Goal: Information Seeking & Learning: Check status

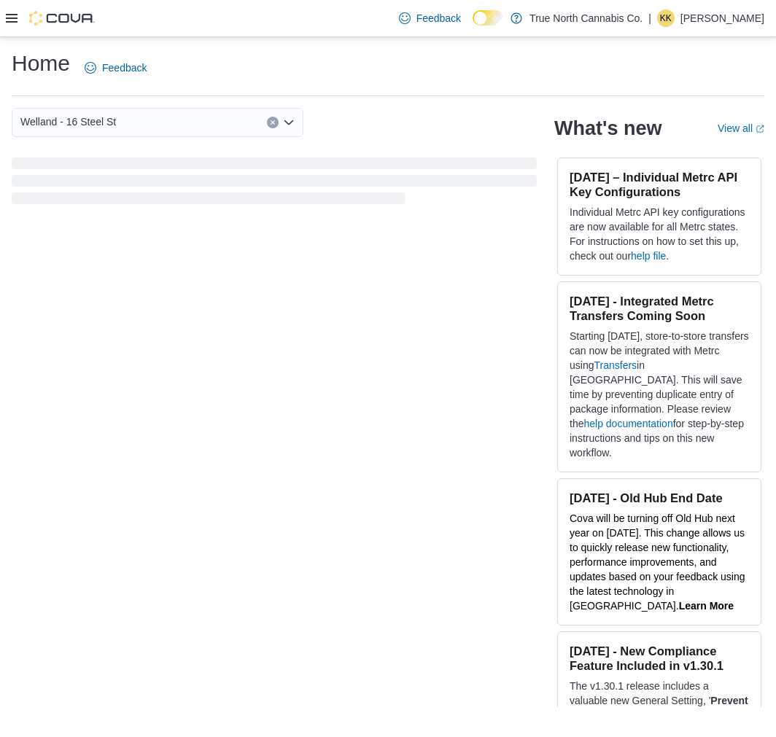
click at [11, 19] on icon at bounding box center [12, 18] width 12 height 12
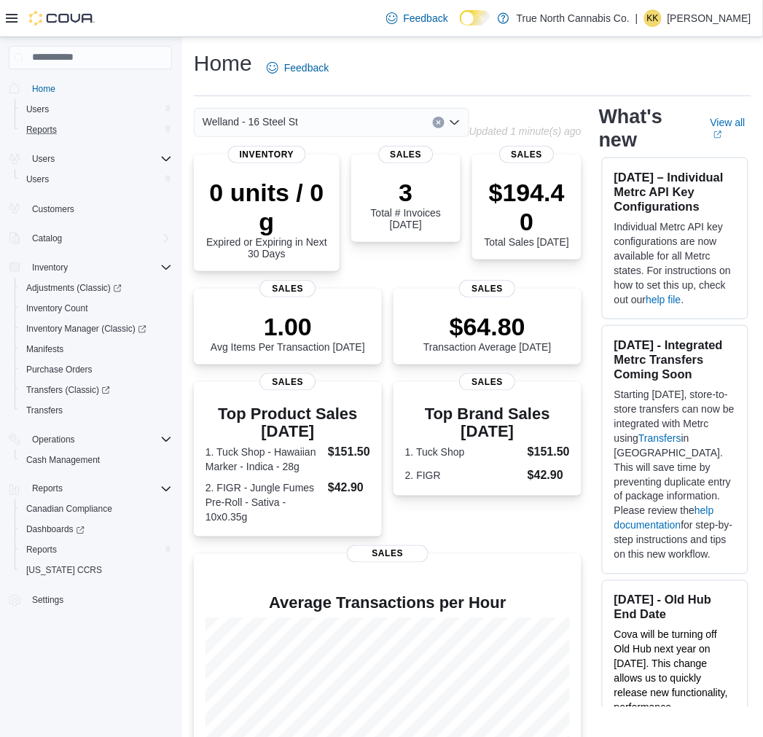
click at [67, 125] on div "Reports" at bounding box center [96, 129] width 152 height 17
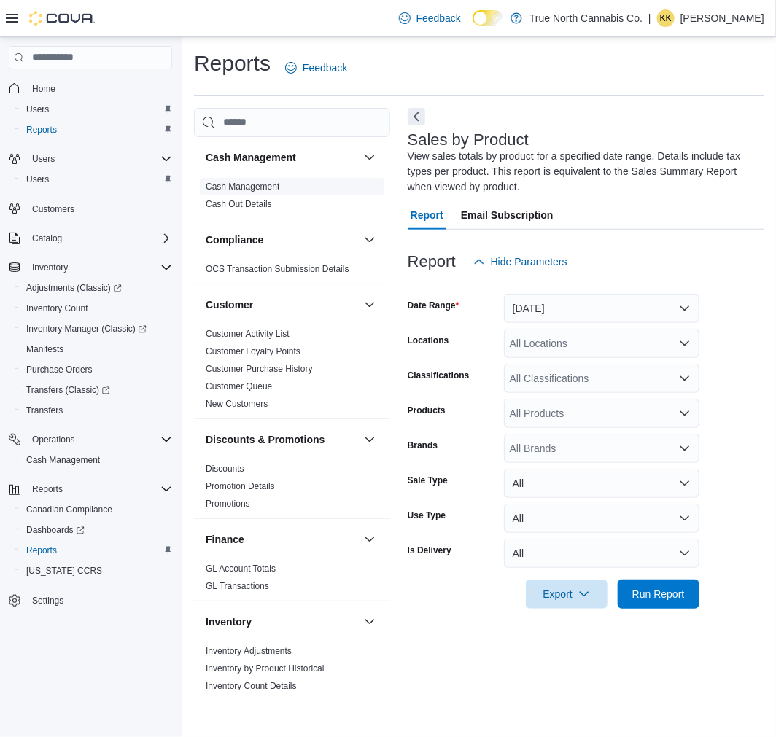
click at [249, 186] on link "Cash Management" at bounding box center [243, 187] width 74 height 10
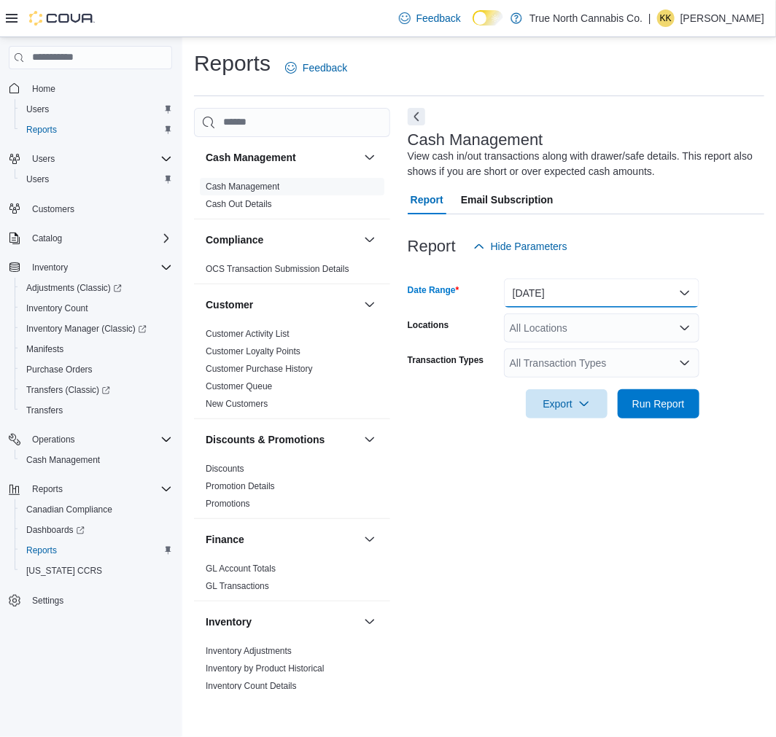
click at [632, 292] on button "Today" at bounding box center [601, 292] width 195 height 29
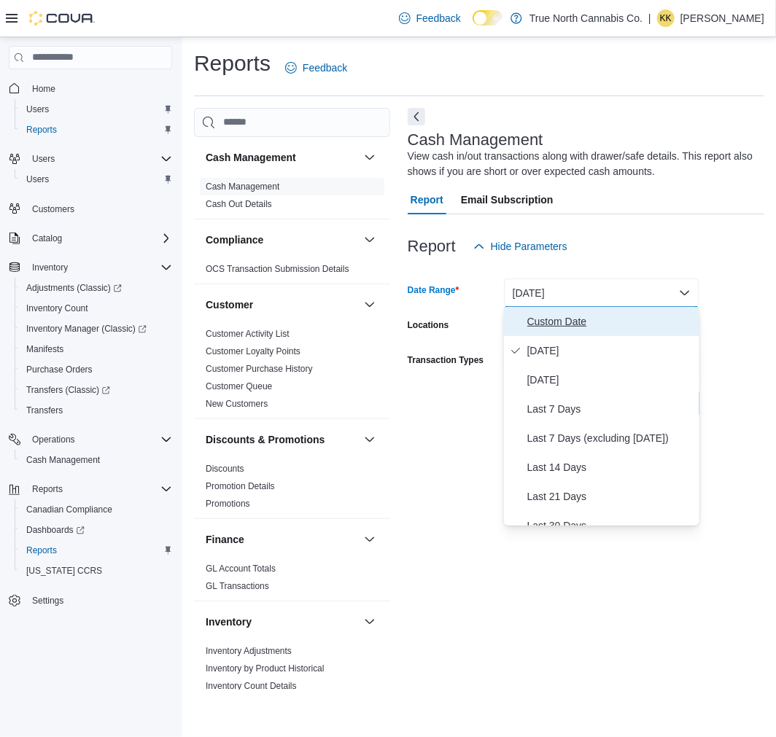
click at [539, 316] on span "Custom Date" at bounding box center [610, 321] width 166 height 17
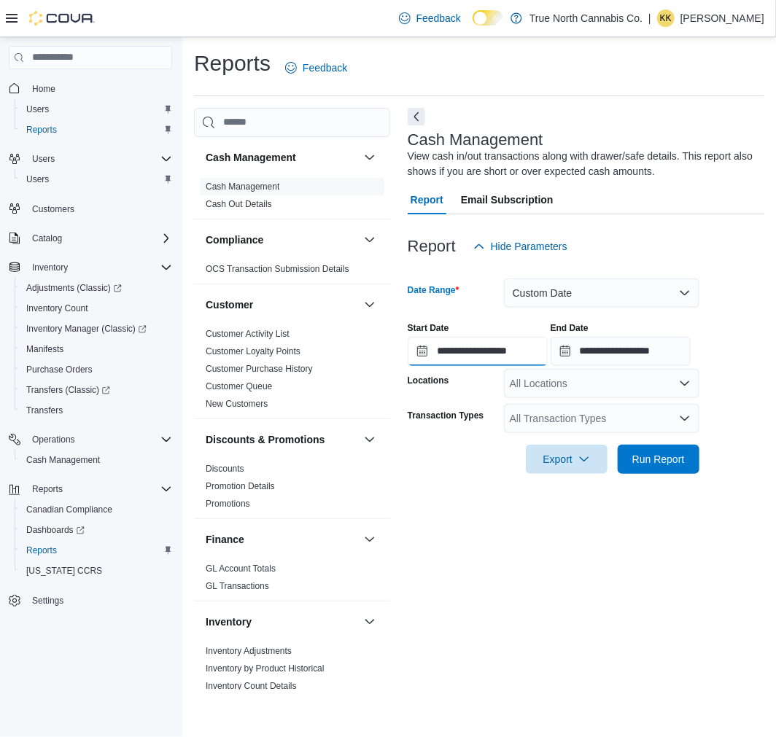
click at [416, 354] on input "**********" at bounding box center [477, 351] width 140 height 29
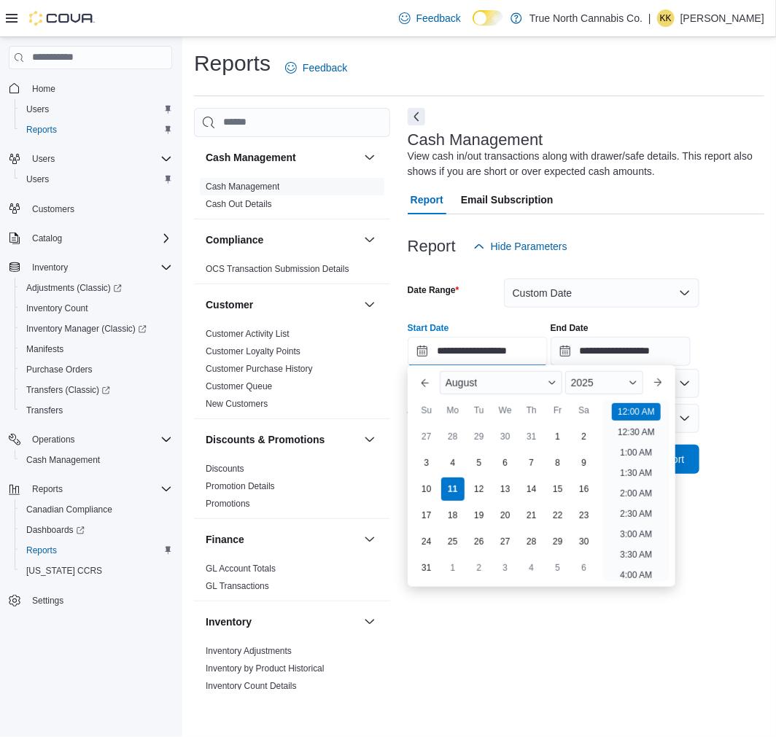
scroll to position [45, 0]
click at [565, 461] on div "8" at bounding box center [558, 463] width 26 height 26
type input "**********"
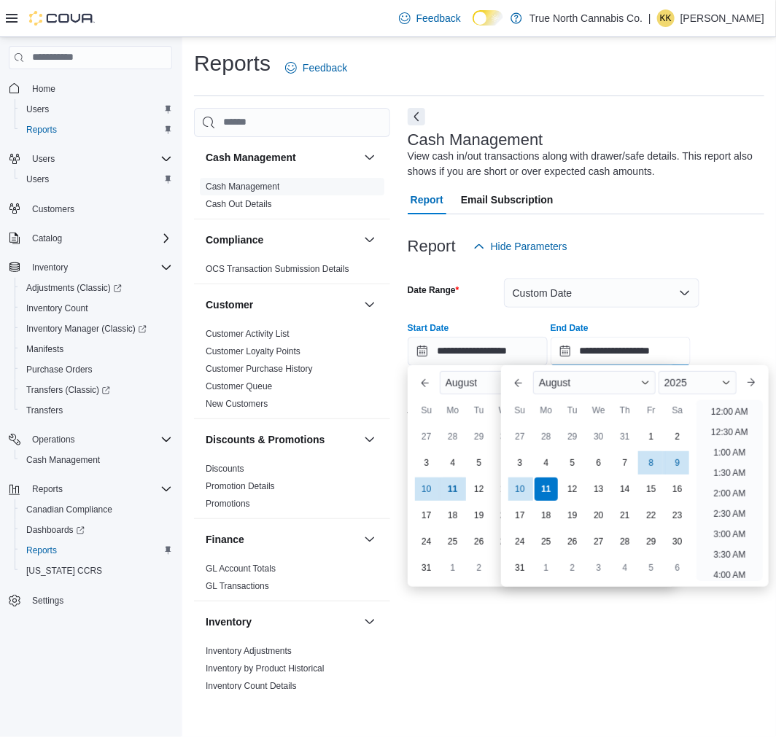
click at [657, 350] on input "**********" at bounding box center [620, 351] width 140 height 29
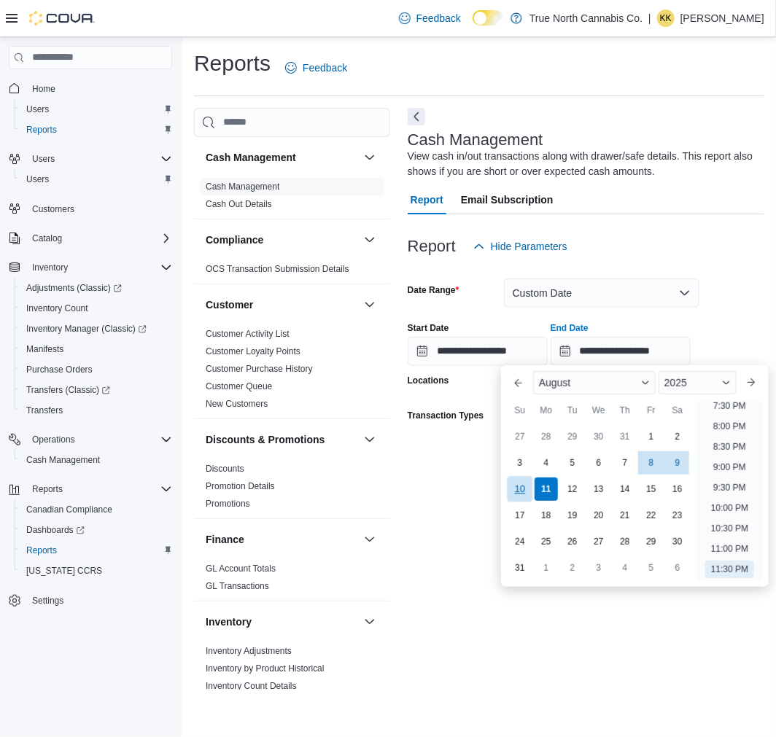
click at [522, 481] on div "10" at bounding box center [520, 490] width 26 height 26
type input "**********"
click at [448, 468] on div "Export Run Report" at bounding box center [553, 459] width 292 height 29
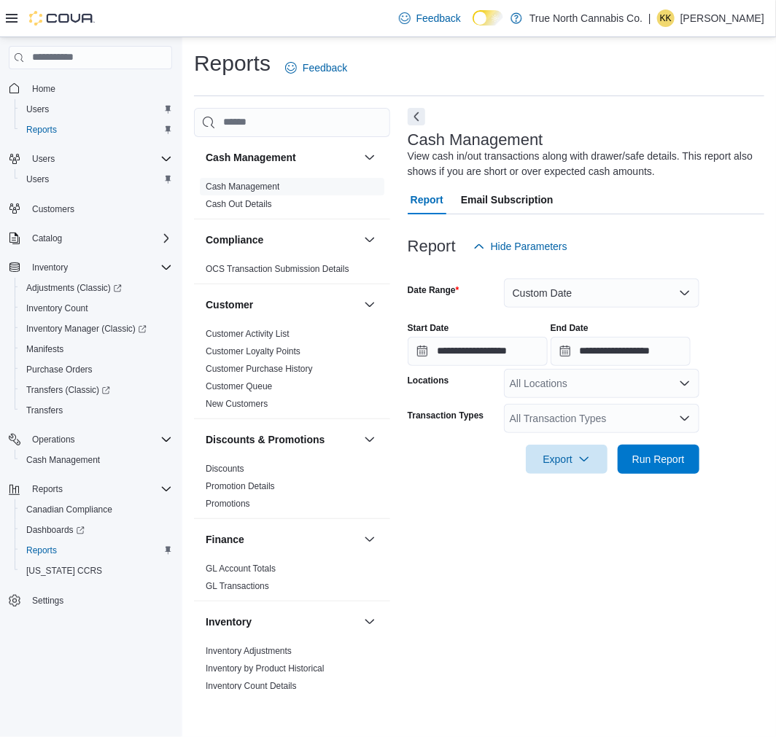
click at [569, 385] on div "All Locations" at bounding box center [601, 383] width 195 height 29
type input "****"
click at [599, 410] on span "Welland - 16 Steel St" at bounding box center [582, 407] width 95 height 15
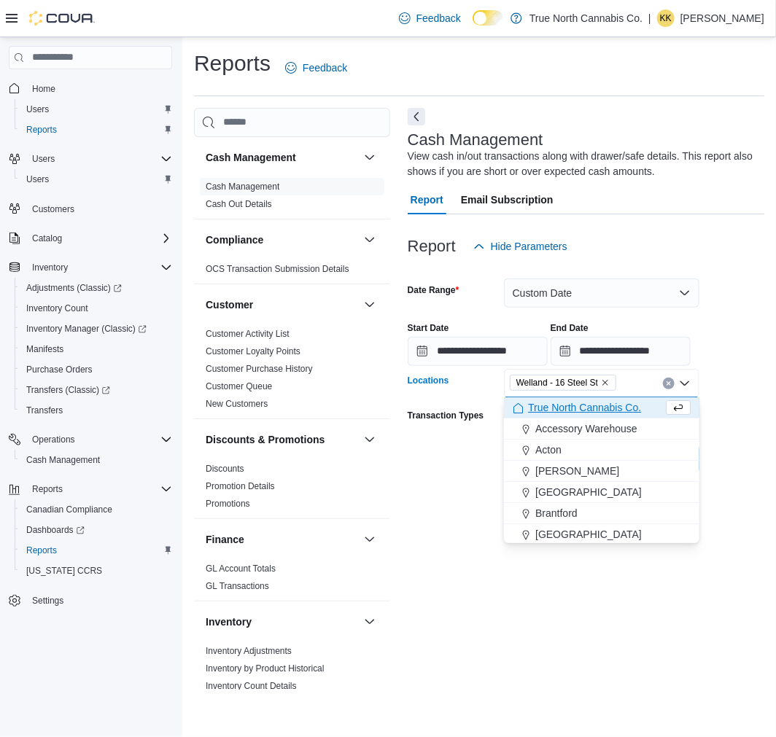
click at [640, 602] on div "**********" at bounding box center [585, 399] width 356 height 582
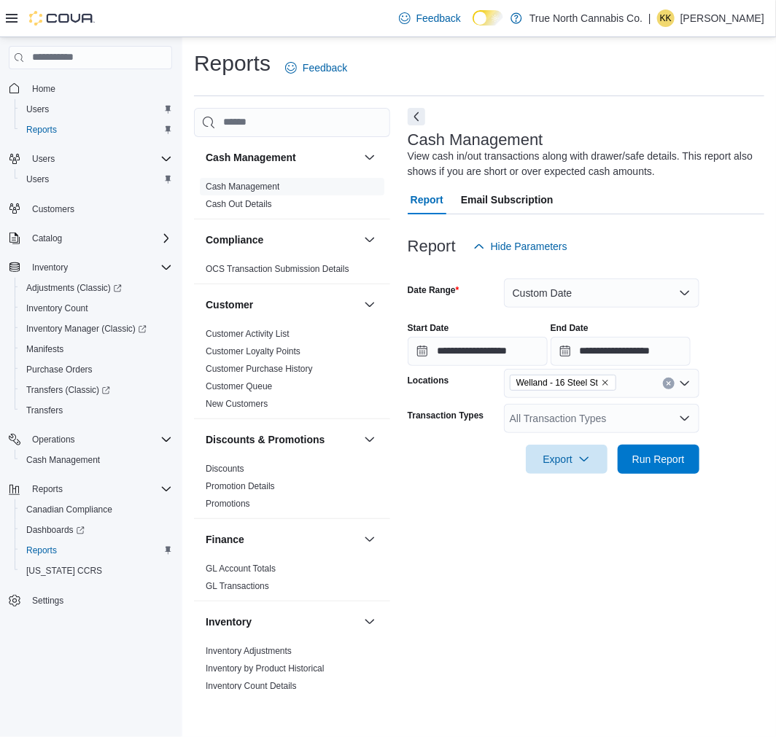
click at [686, 410] on div "All Transaction Types" at bounding box center [601, 418] width 195 height 29
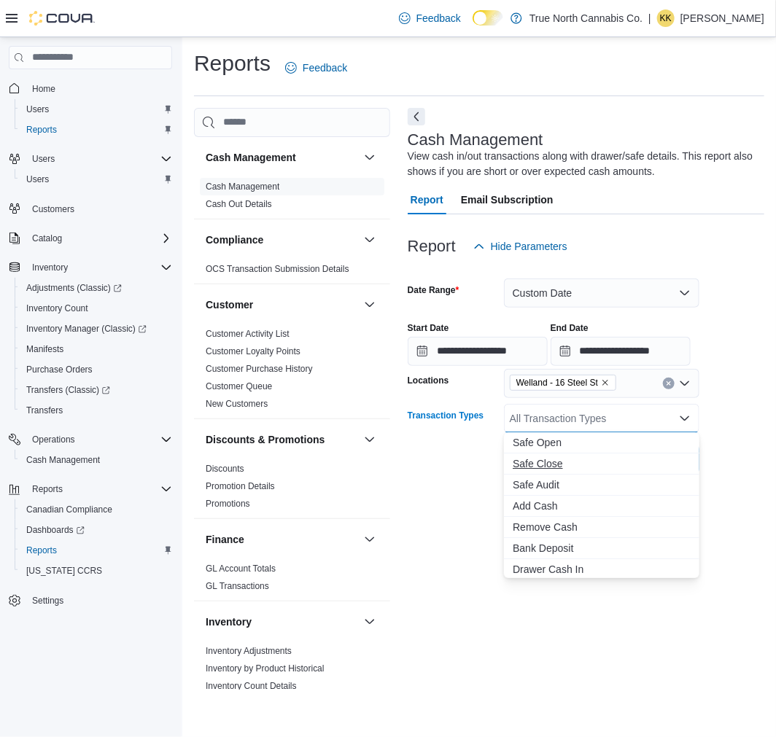
click at [555, 459] on span "Safe Close" at bounding box center [601, 463] width 178 height 15
click at [577, 565] on span "Drawer Cash Out" at bounding box center [601, 569] width 178 height 15
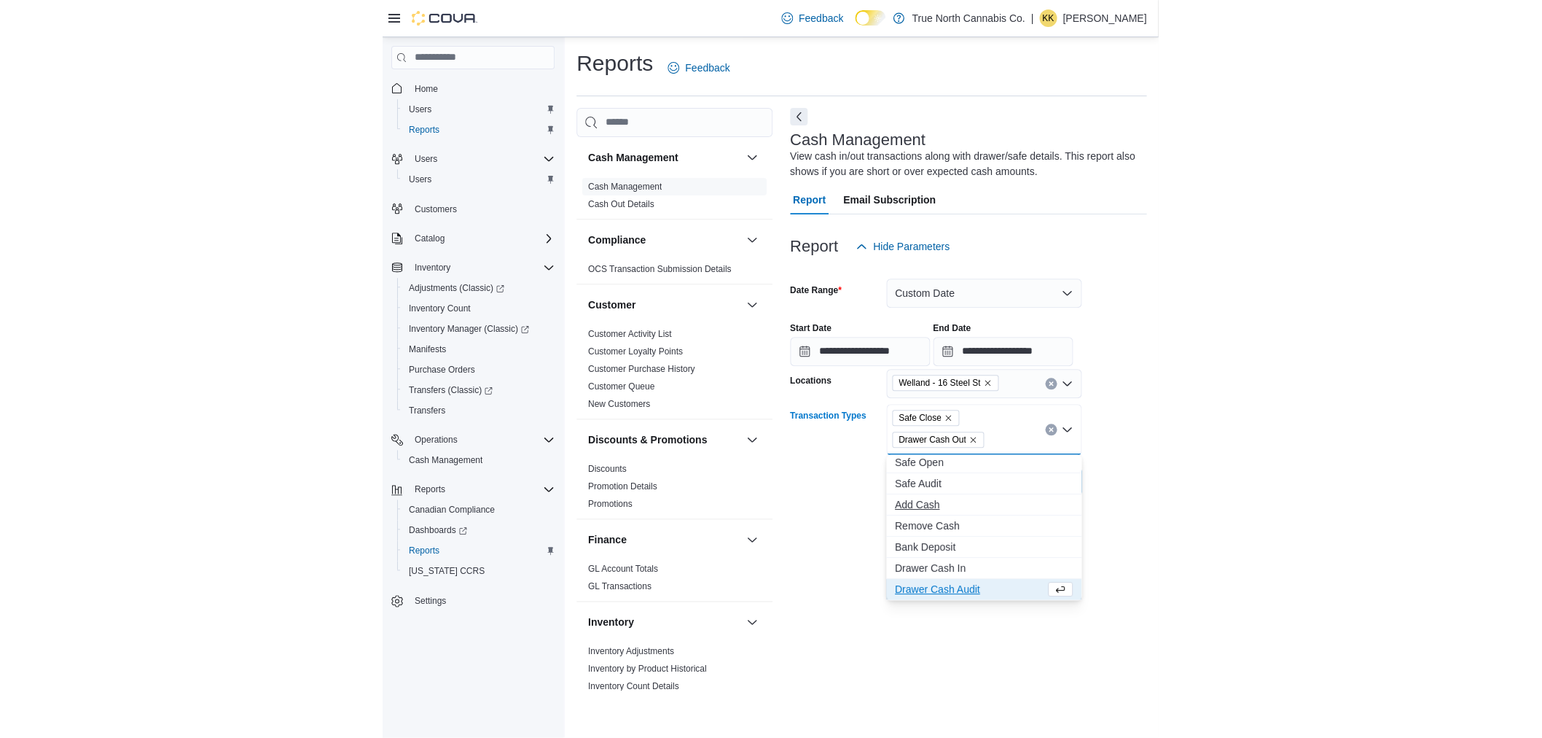
scroll to position [44, 0]
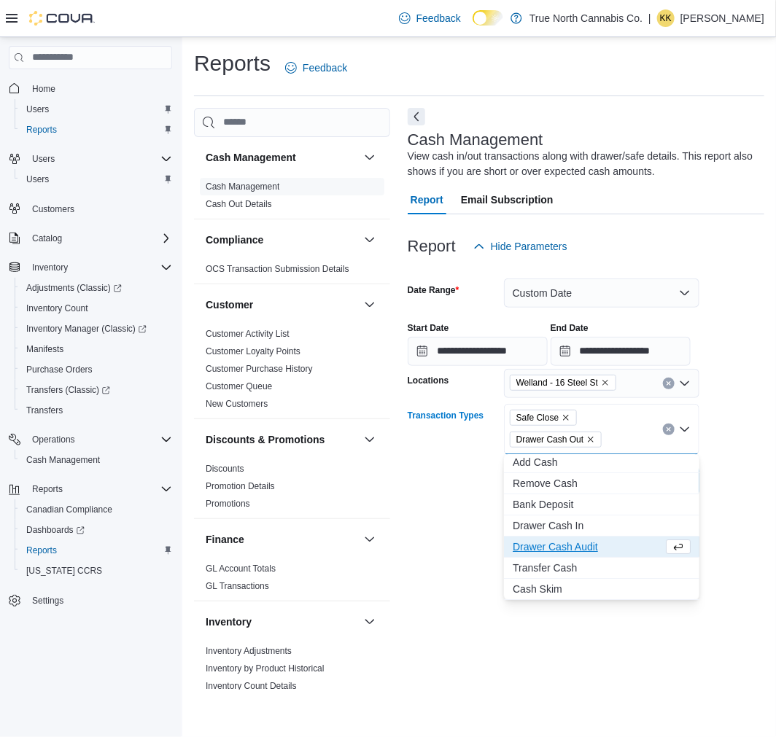
click at [486, 505] on div at bounding box center [585, 504] width 356 height 17
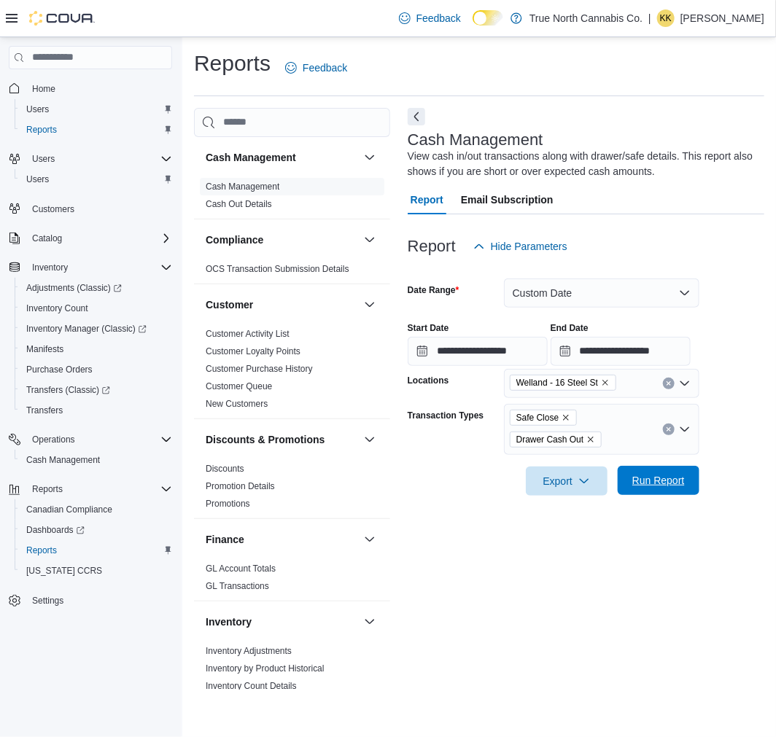
click at [637, 477] on span "Run Report" at bounding box center [658, 480] width 52 height 15
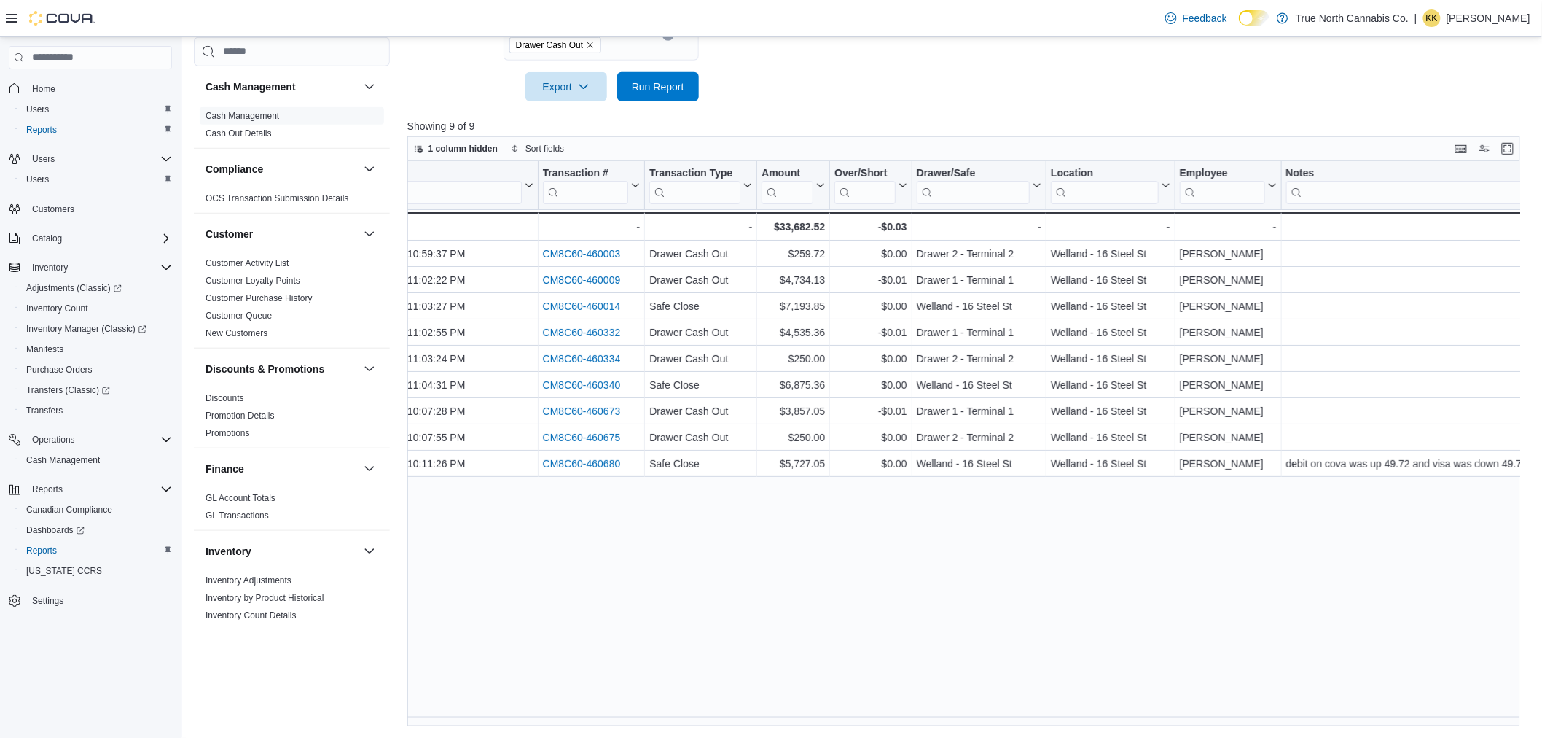
scroll to position [0, 81]
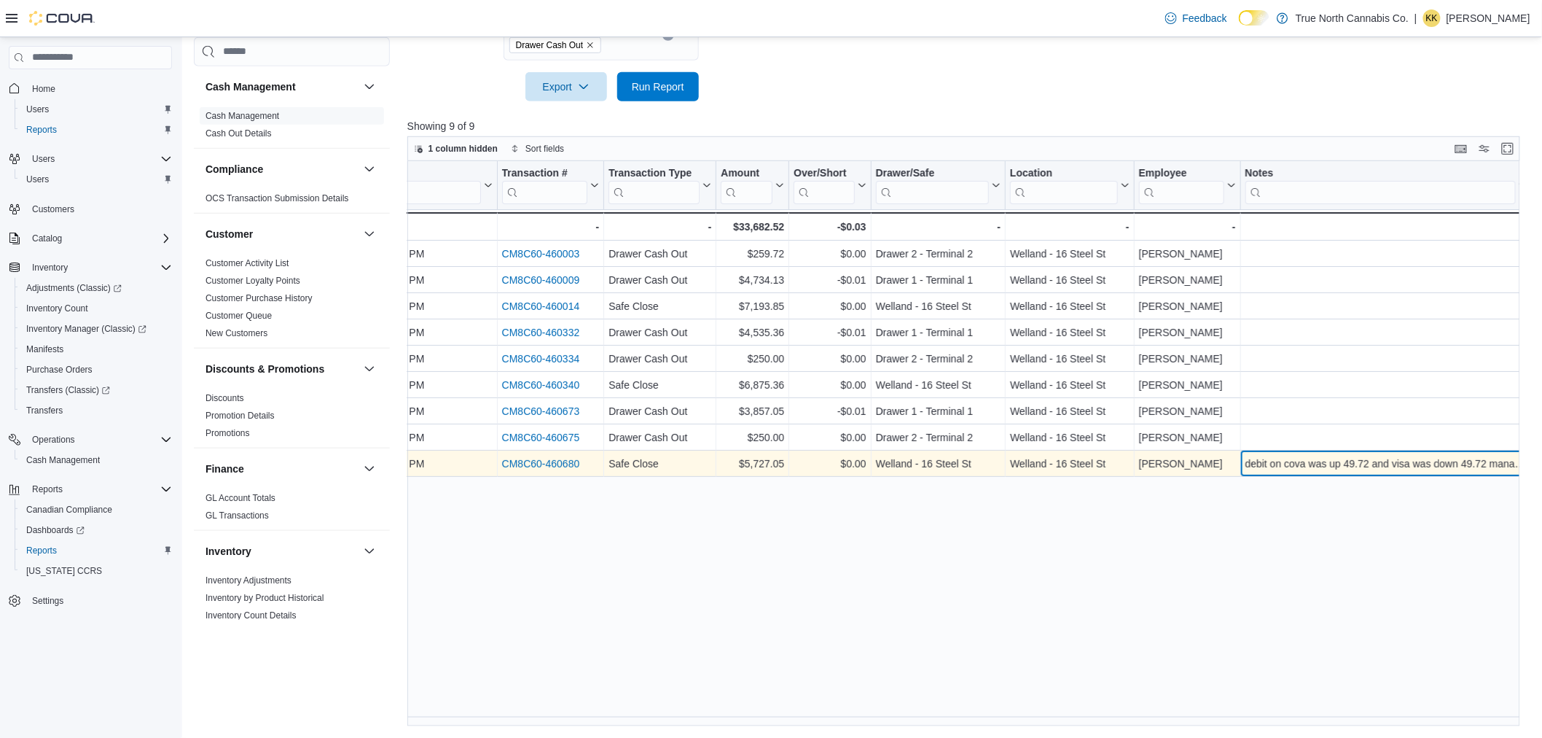
click at [775, 464] on div "debit on cova was up 49.72 and visa was down 49.72 management is aware." at bounding box center [1386, 463] width 282 height 17
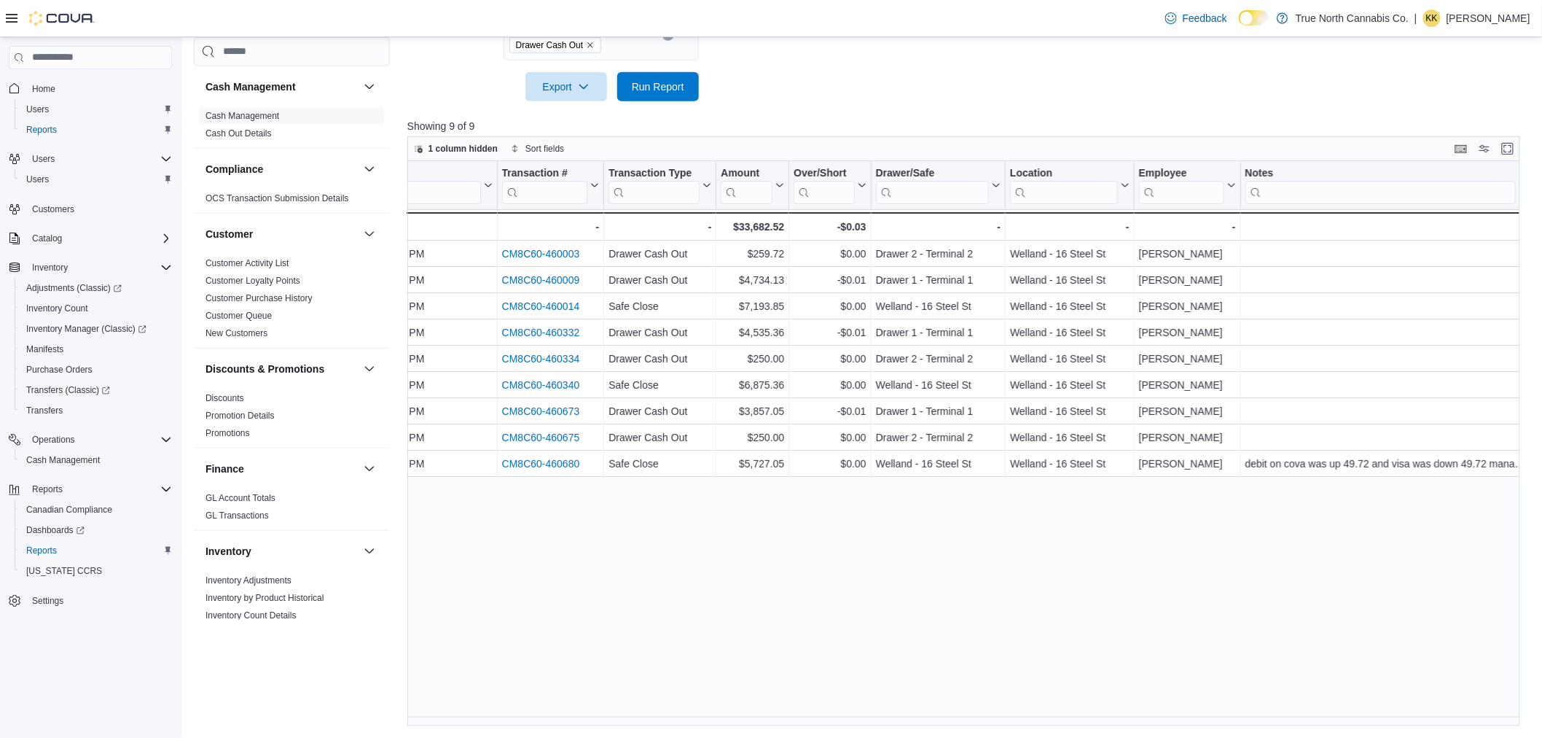
click at [775, 545] on div "Date Click to view column header actions Transaction # Click to view column hea…" at bounding box center [969, 444] width 1125 height 566
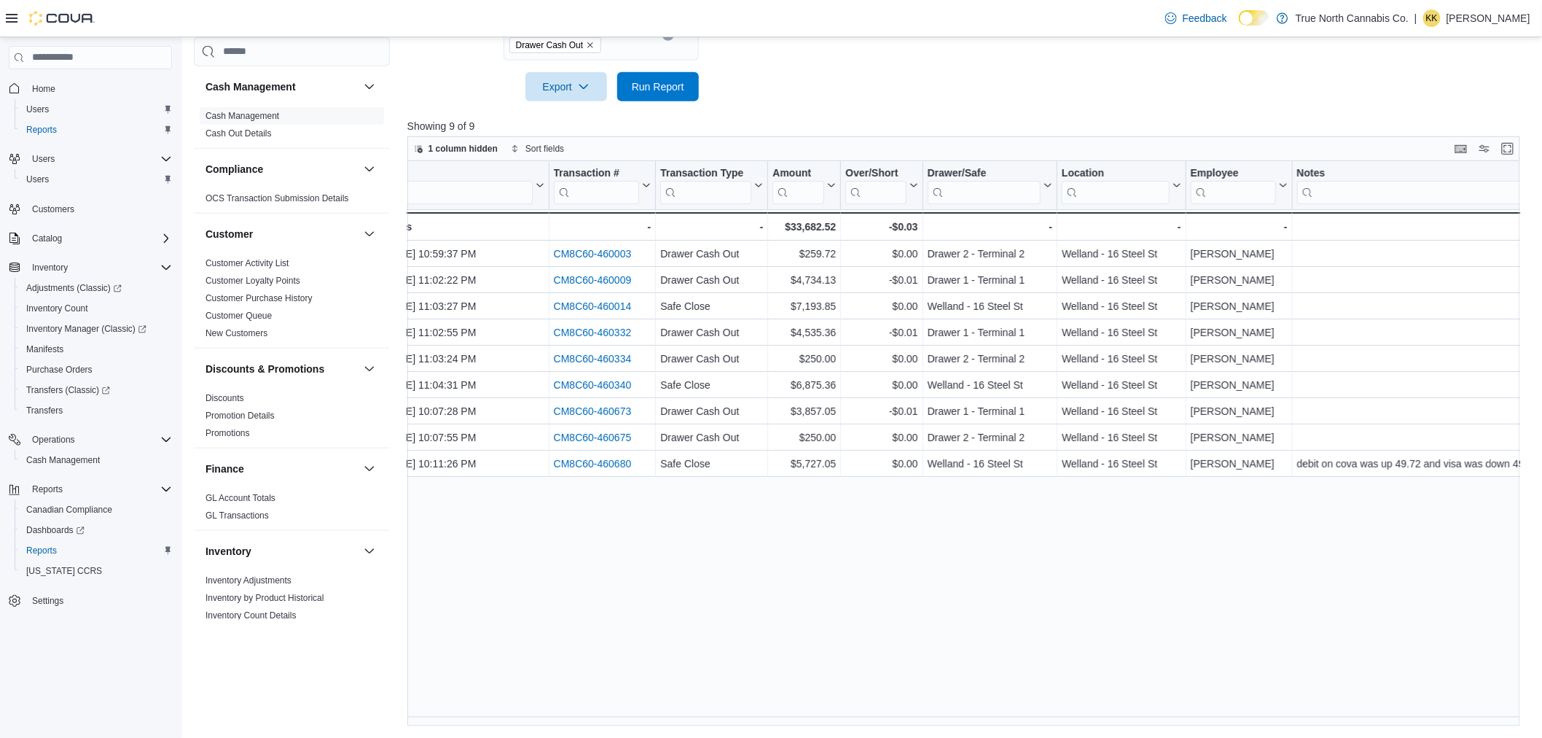
scroll to position [0, 0]
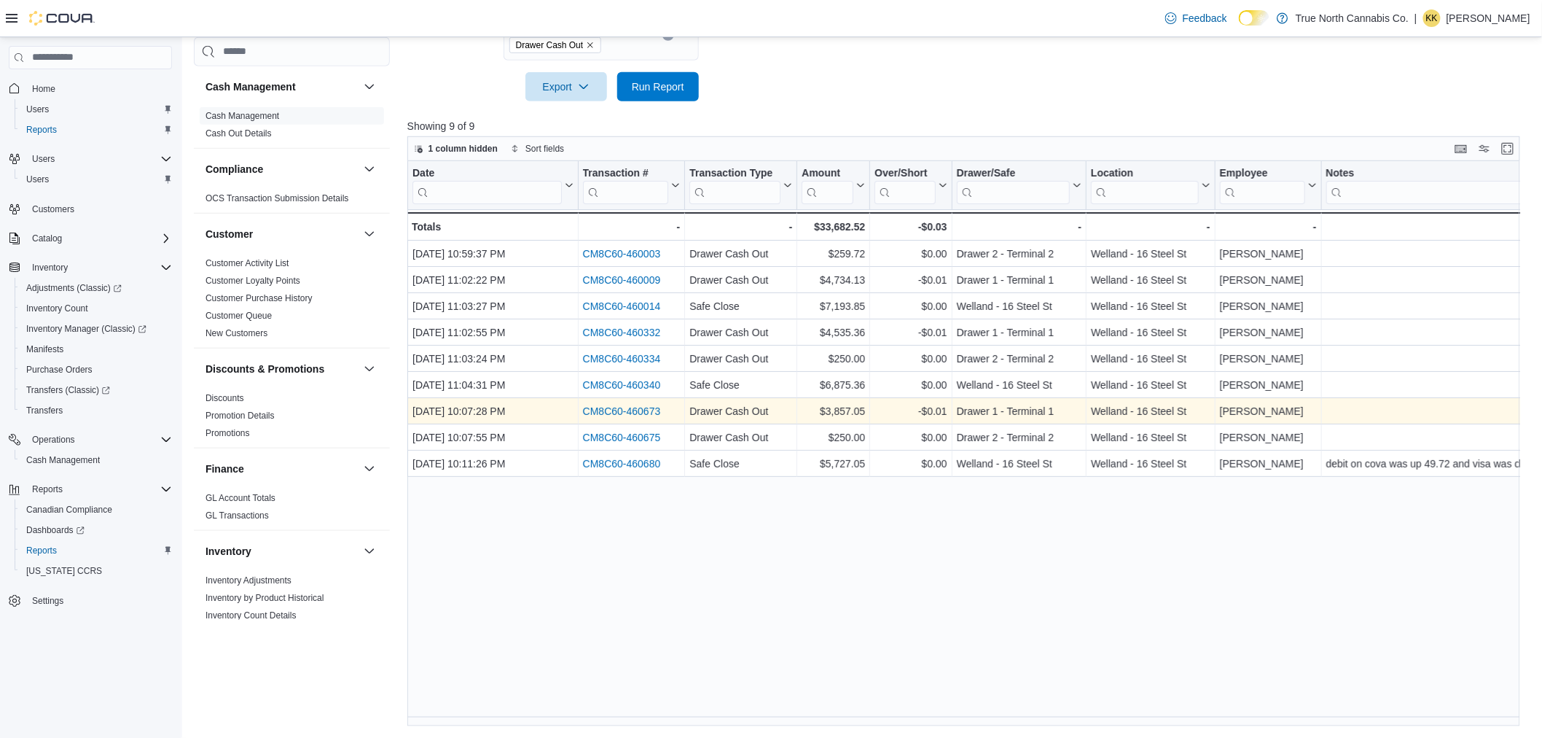
click at [627, 408] on link "CM8C60-460673" at bounding box center [621, 411] width 78 height 12
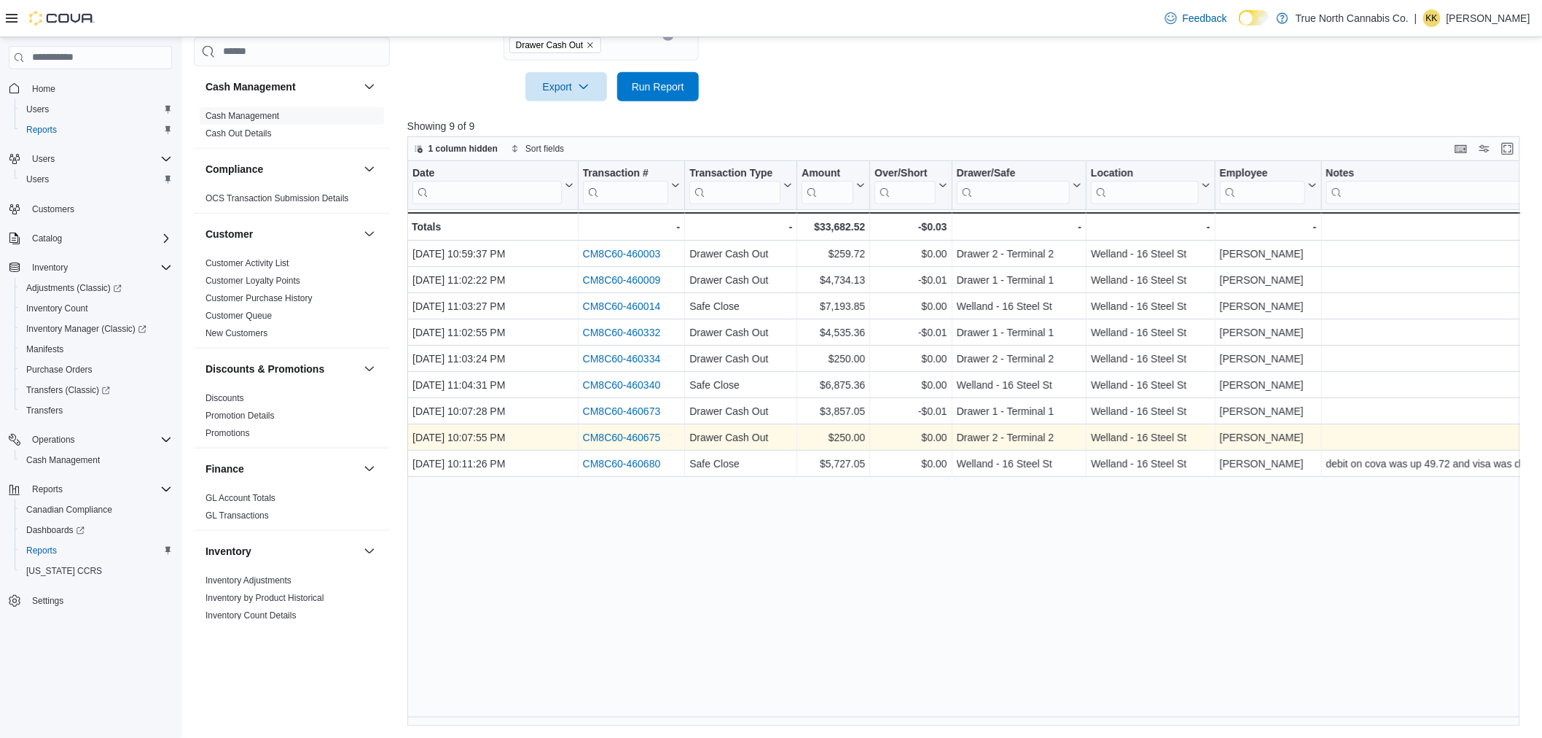
click at [642, 433] on link "CM8C60-460675" at bounding box center [621, 438] width 78 height 12
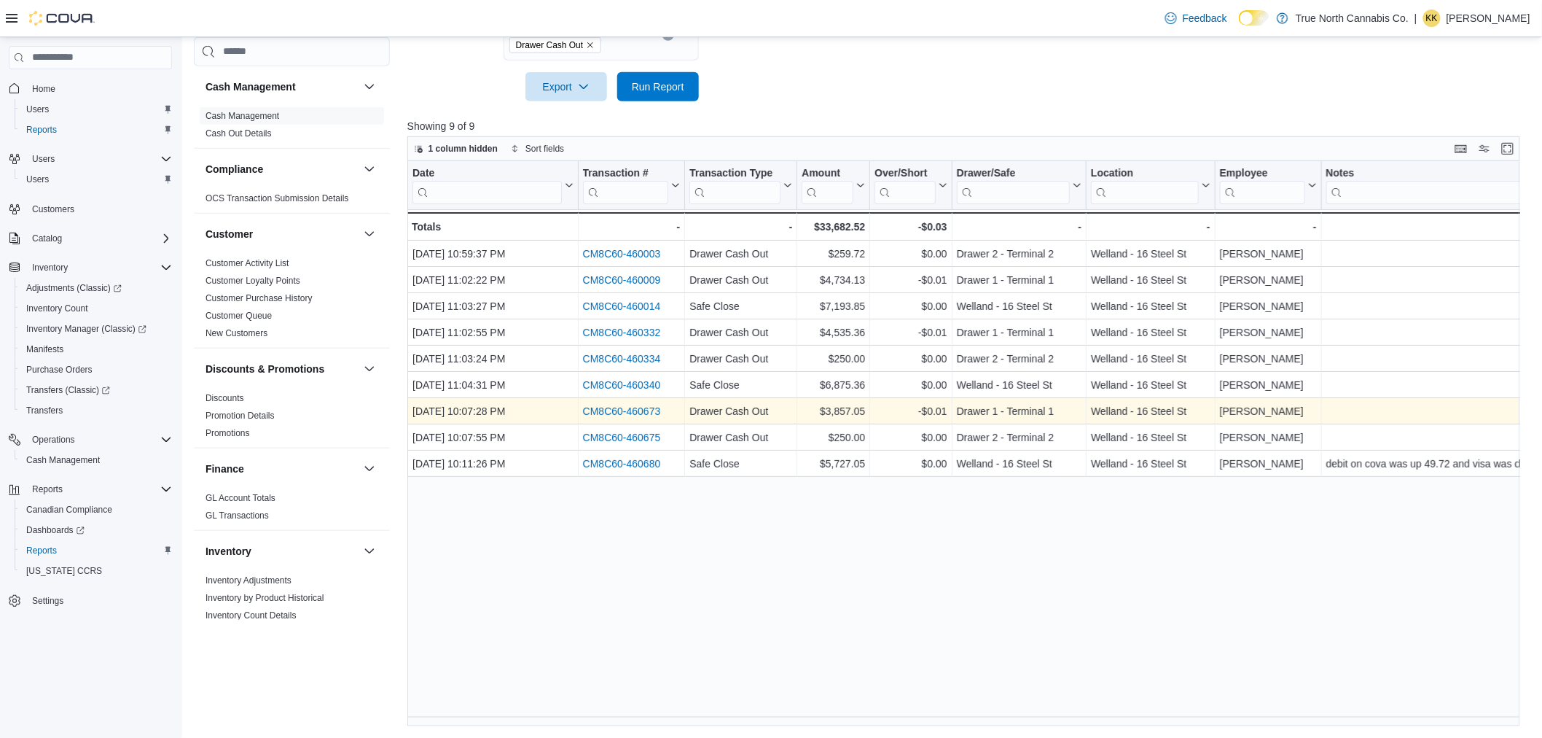
click at [652, 412] on link "CM8C60-460673" at bounding box center [621, 411] width 78 height 12
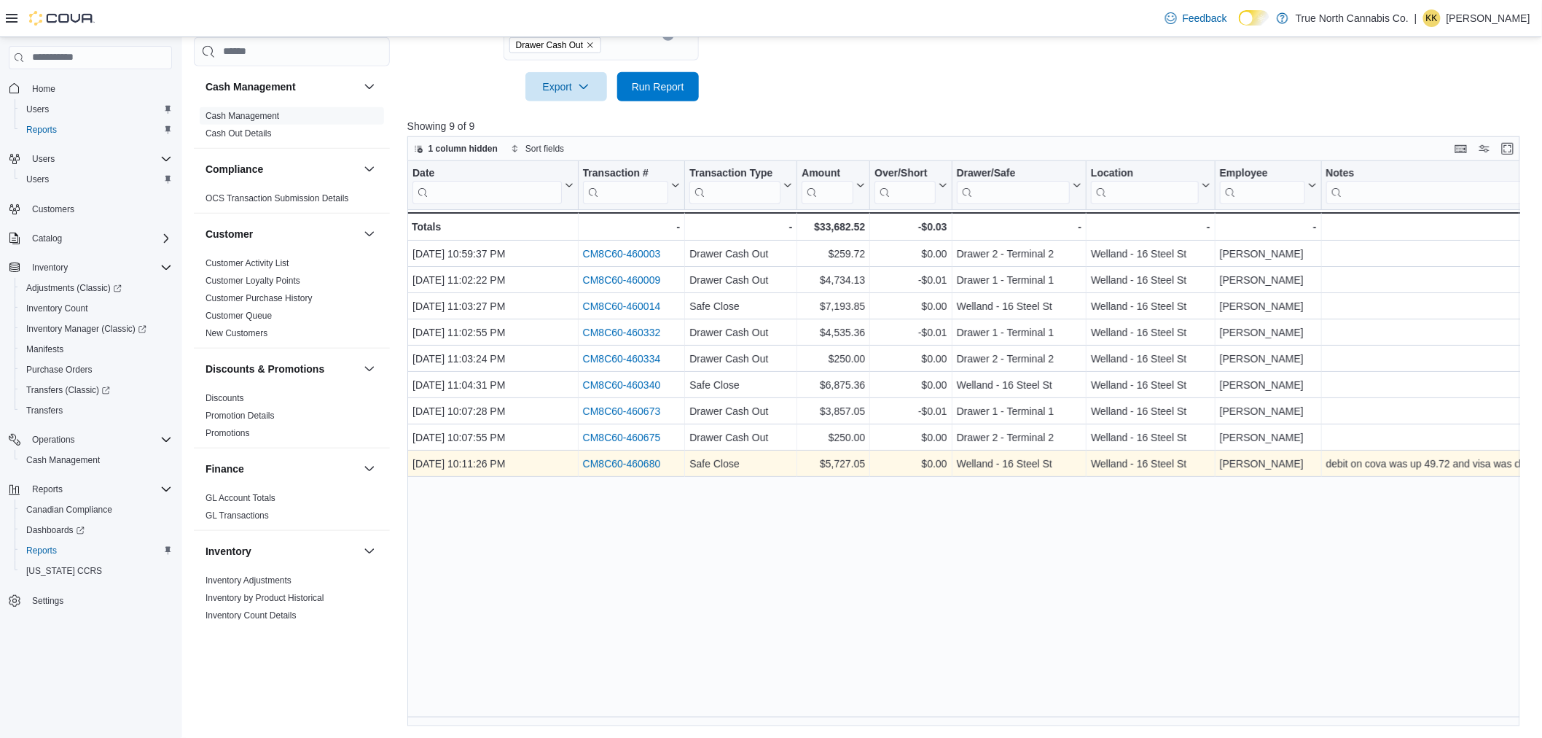
click at [644, 462] on link "CM8C60-460680" at bounding box center [621, 464] width 78 height 12
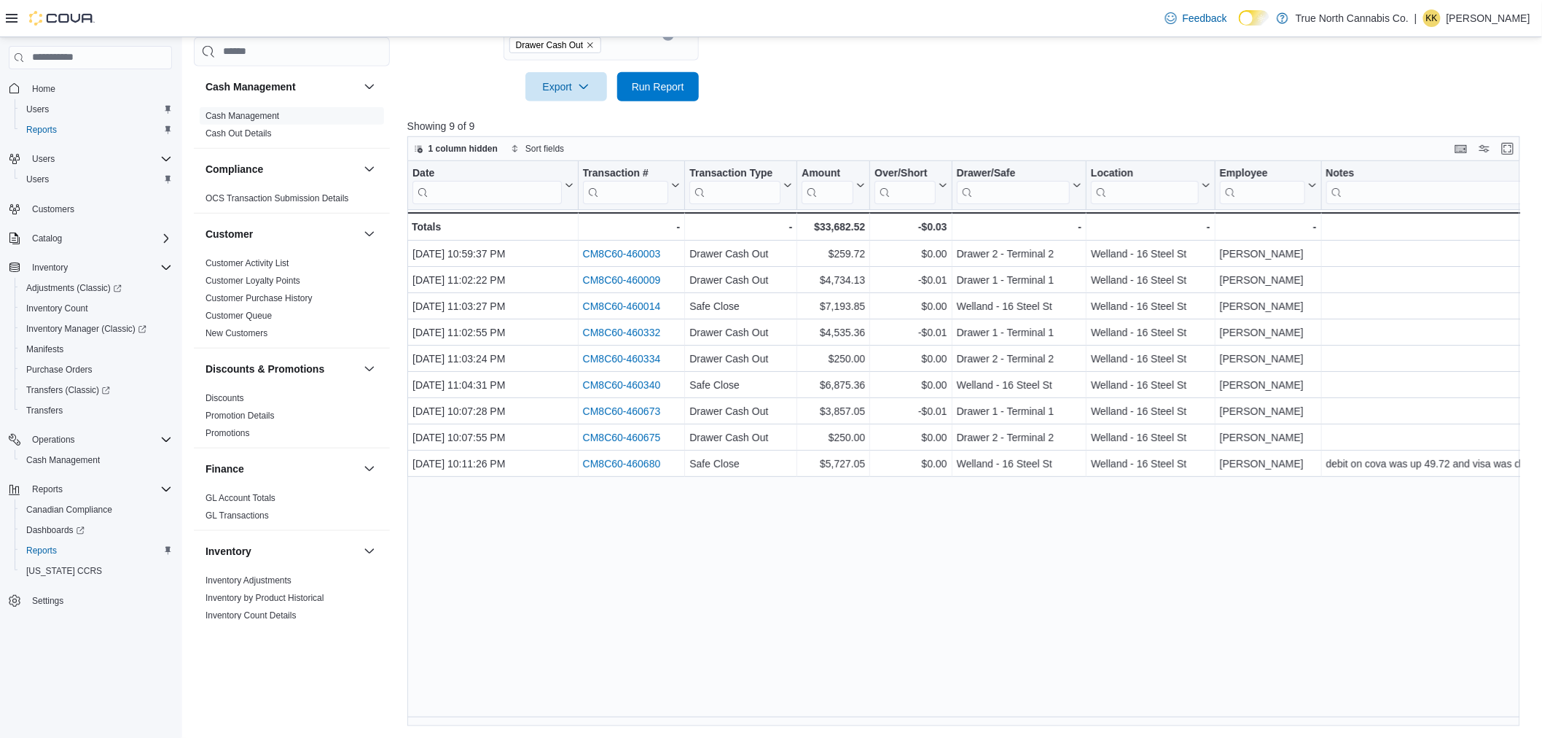
click at [470, 533] on div "Date Click to view column header actions Transaction # Click to view column hea…" at bounding box center [969, 444] width 1125 height 566
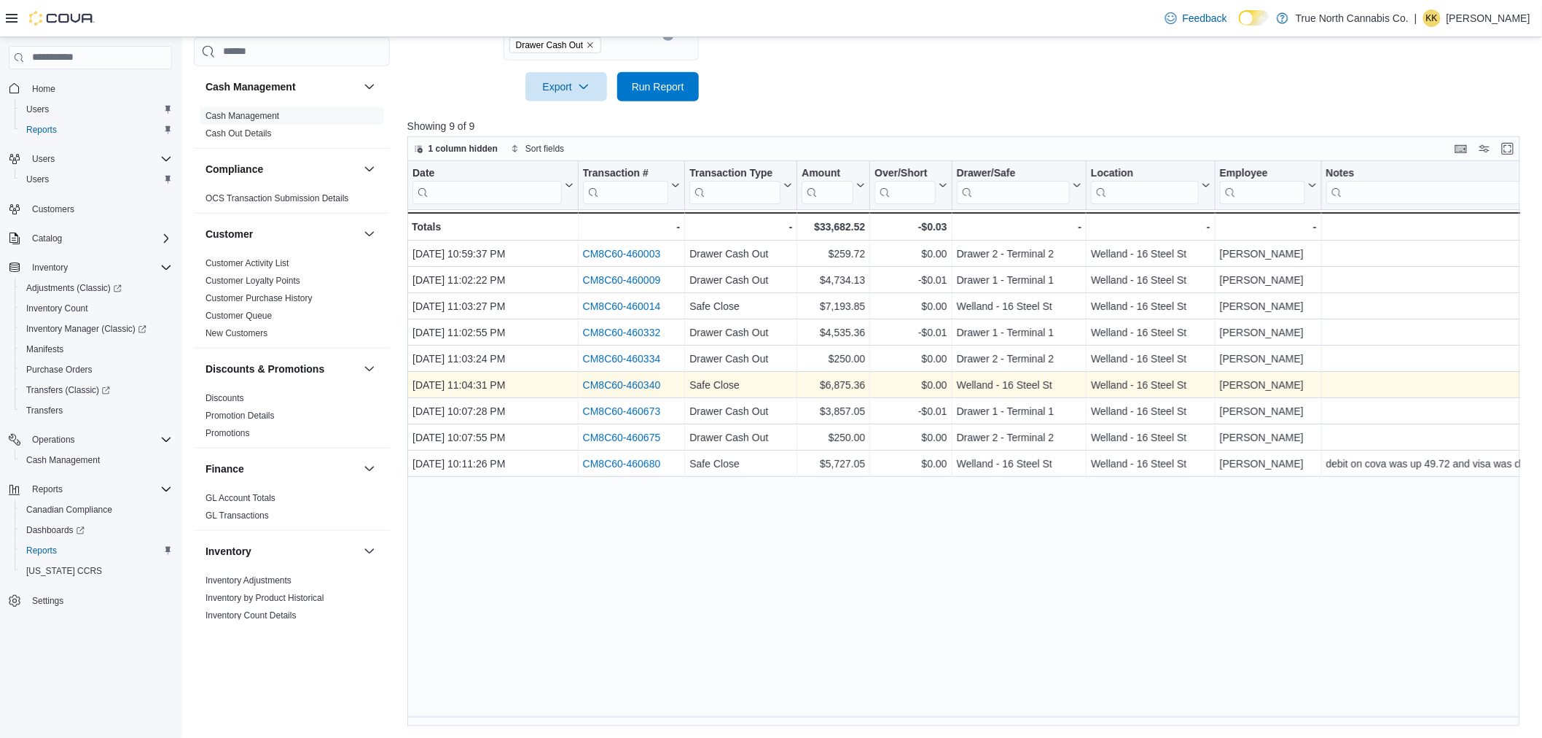
click at [627, 385] on link "CM8C60-460340" at bounding box center [621, 385] width 78 height 12
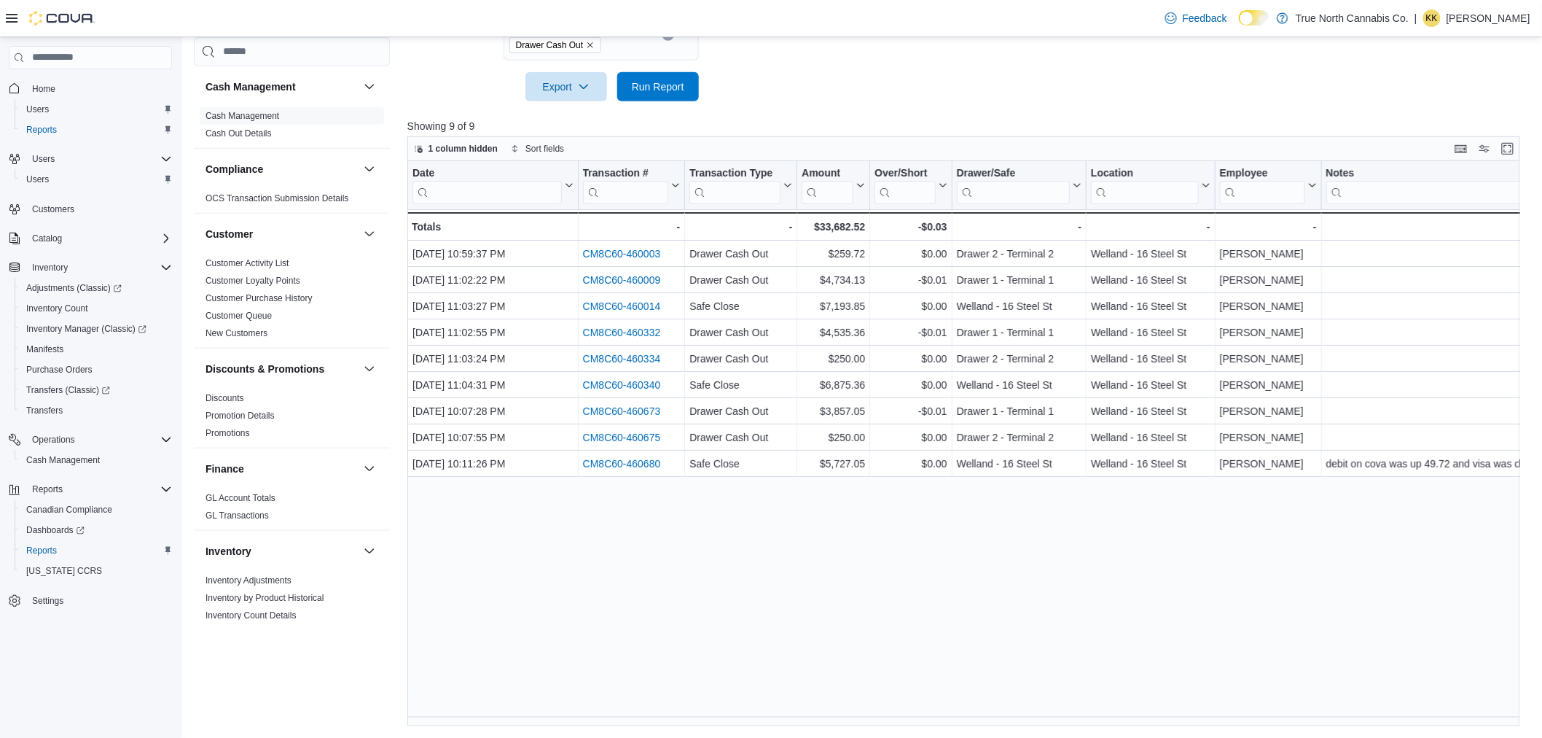
click at [682, 512] on div "Date Click to view column header actions Transaction # Click to view column hea…" at bounding box center [969, 444] width 1125 height 566
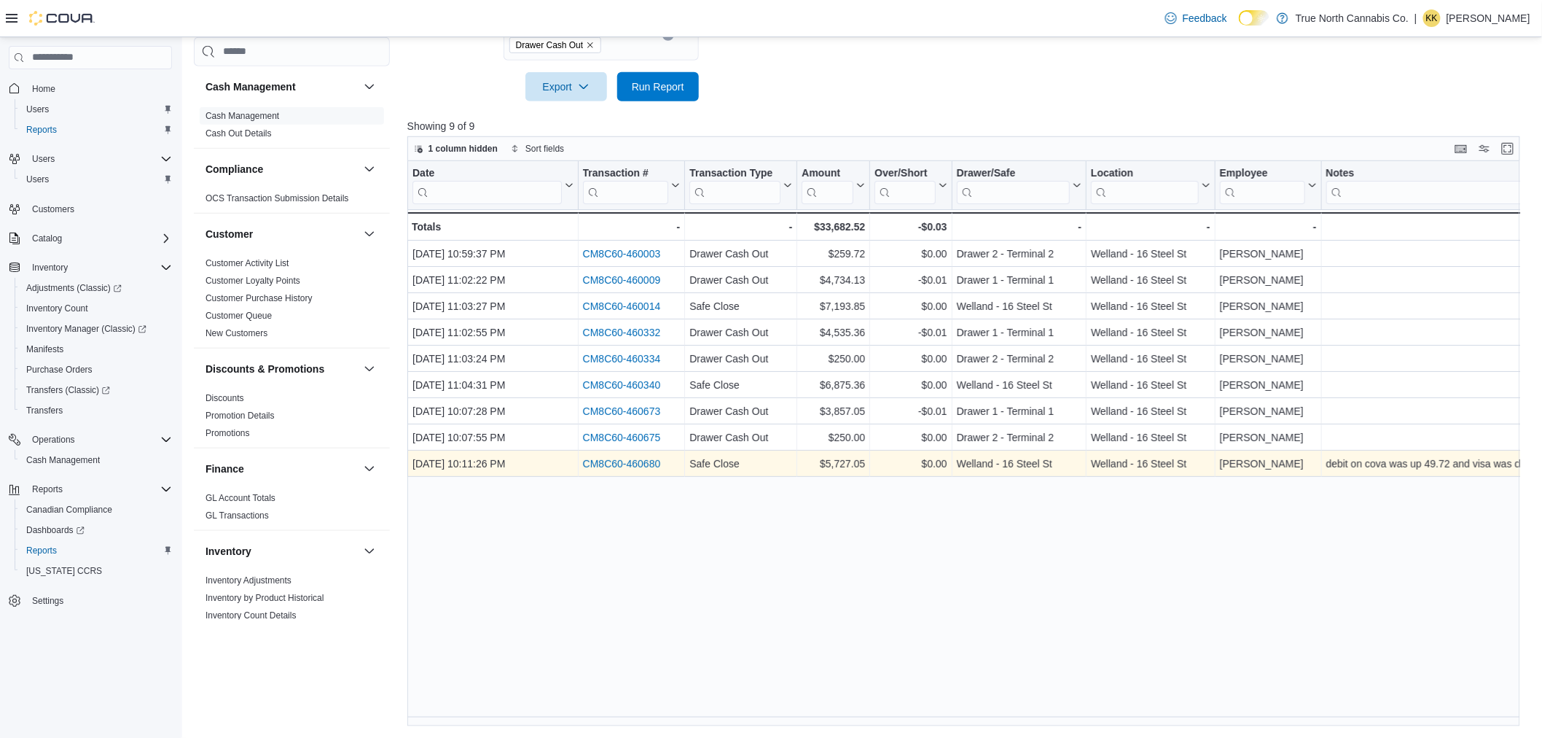
click at [639, 461] on link "CM8C60-460680" at bounding box center [621, 464] width 78 height 12
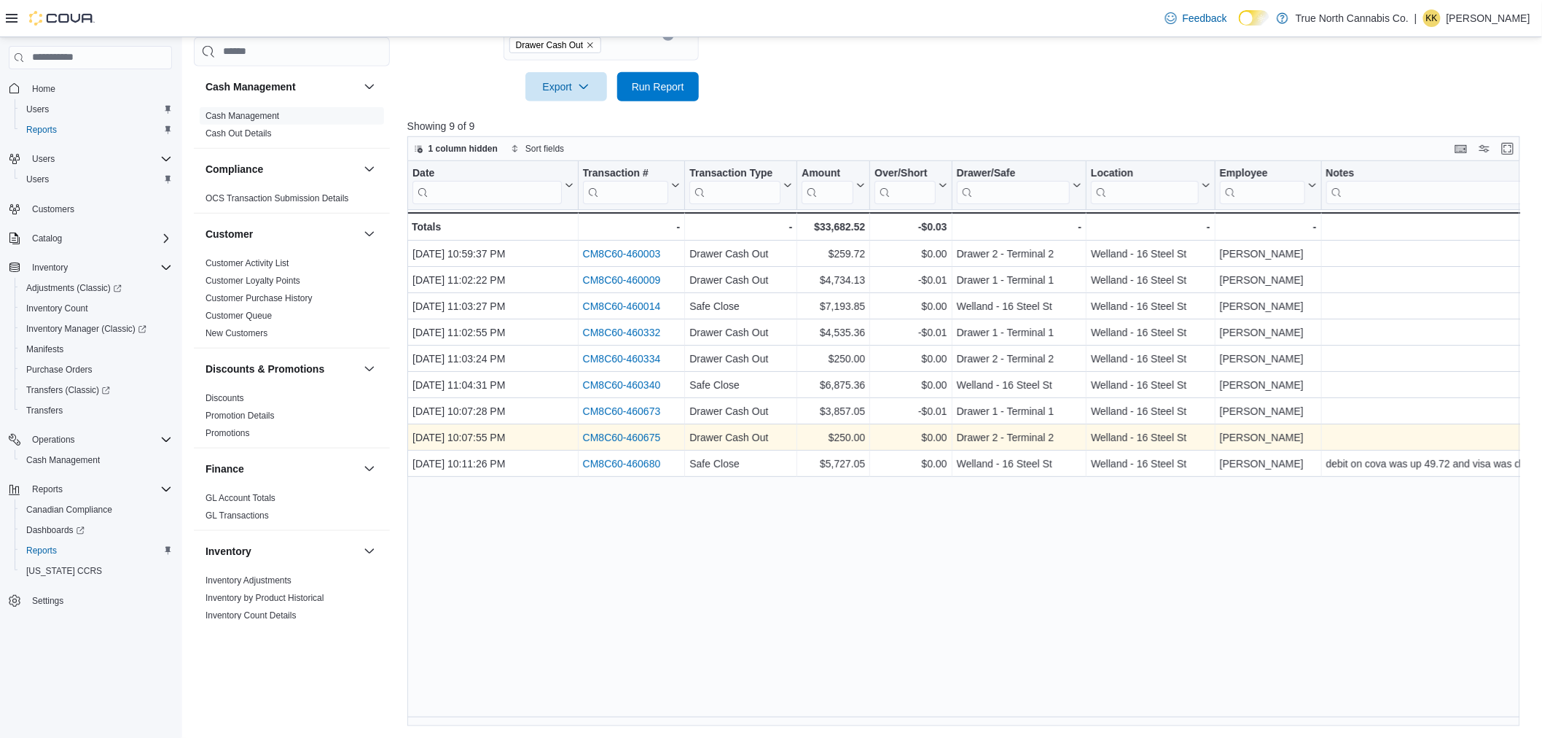
click at [622, 432] on link "CM8C60-460675" at bounding box center [621, 438] width 78 height 12
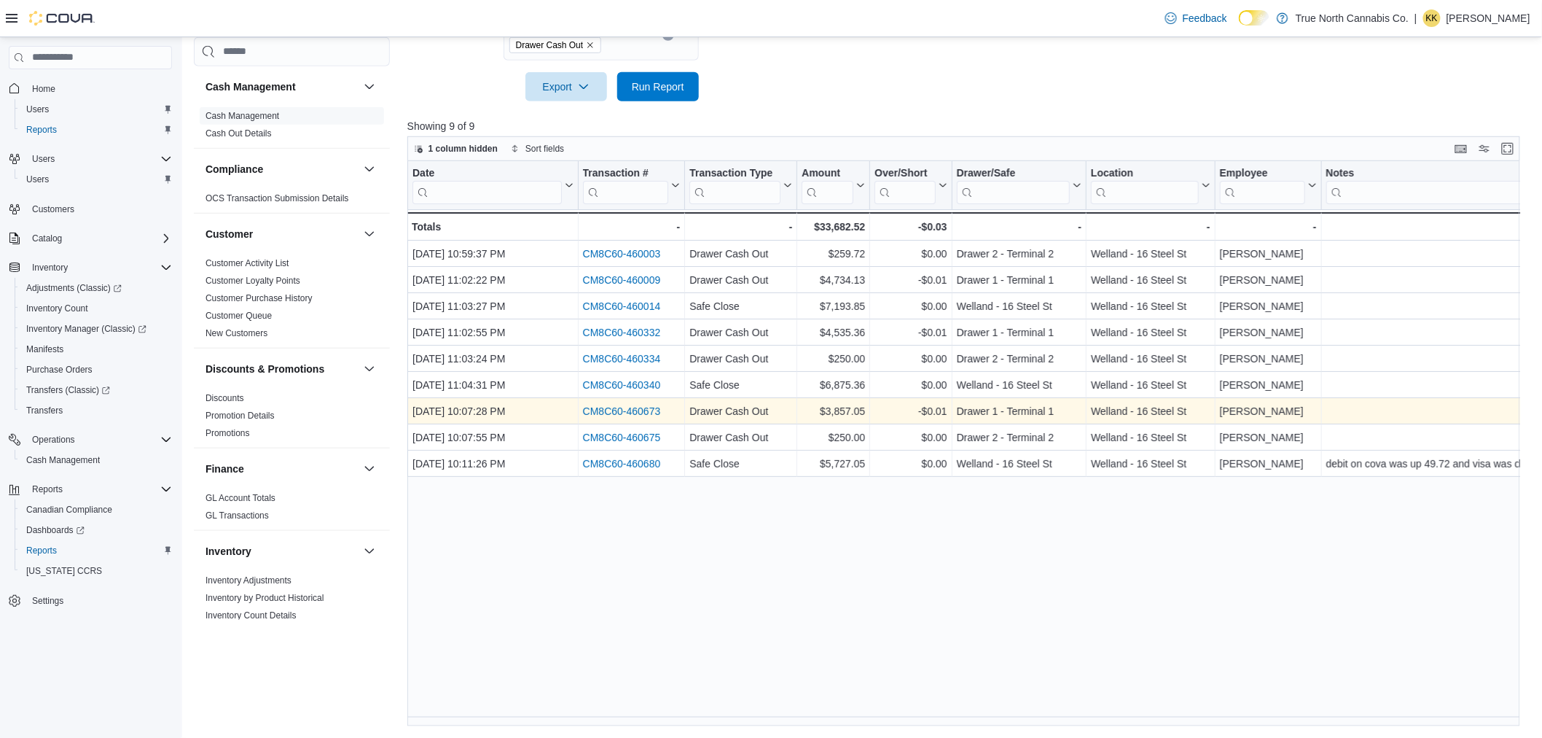
click at [629, 418] on div "CM8C60-460673" at bounding box center [631, 410] width 98 height 17
click at [627, 410] on link "CM8C60-460673" at bounding box center [621, 411] width 78 height 12
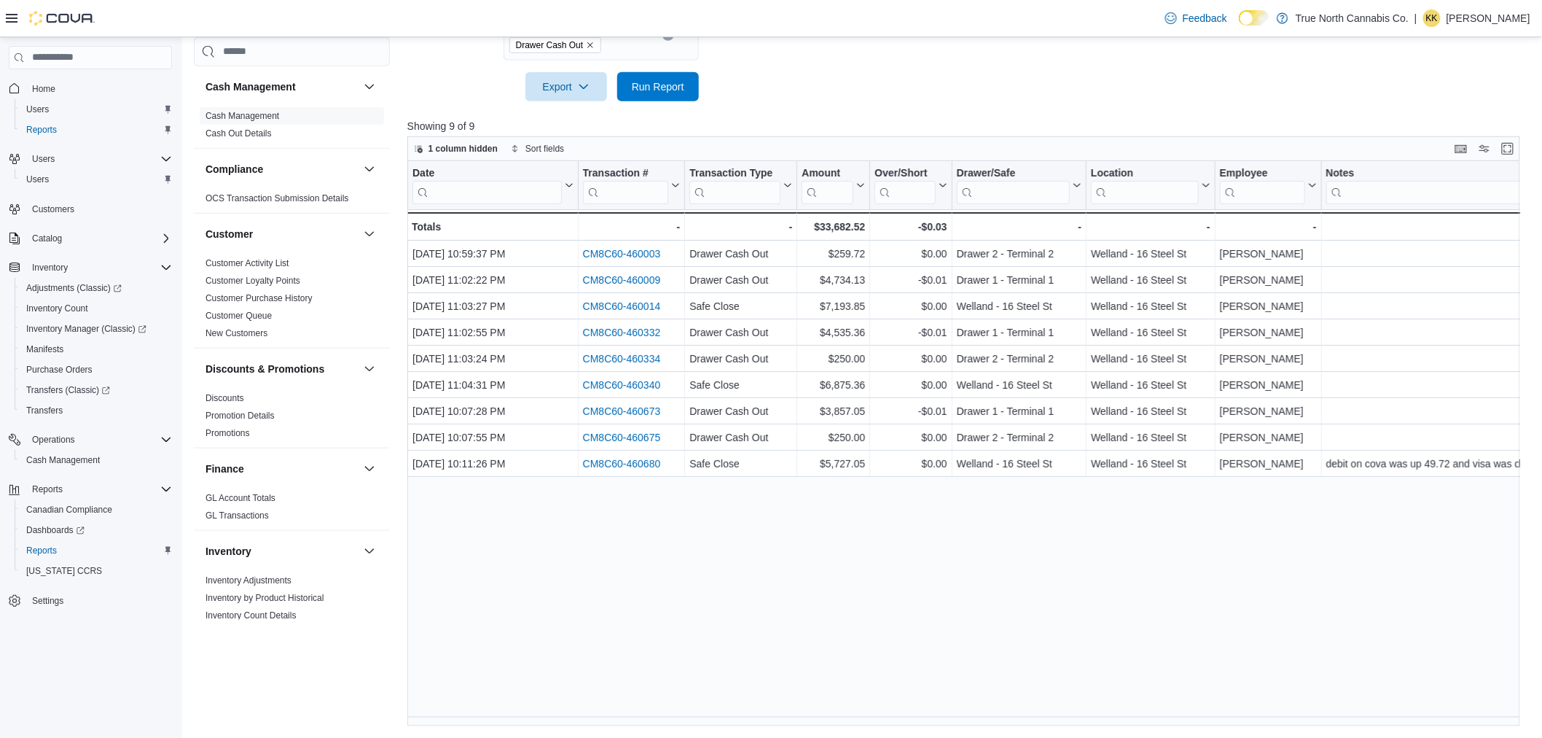
scroll to position [55, 0]
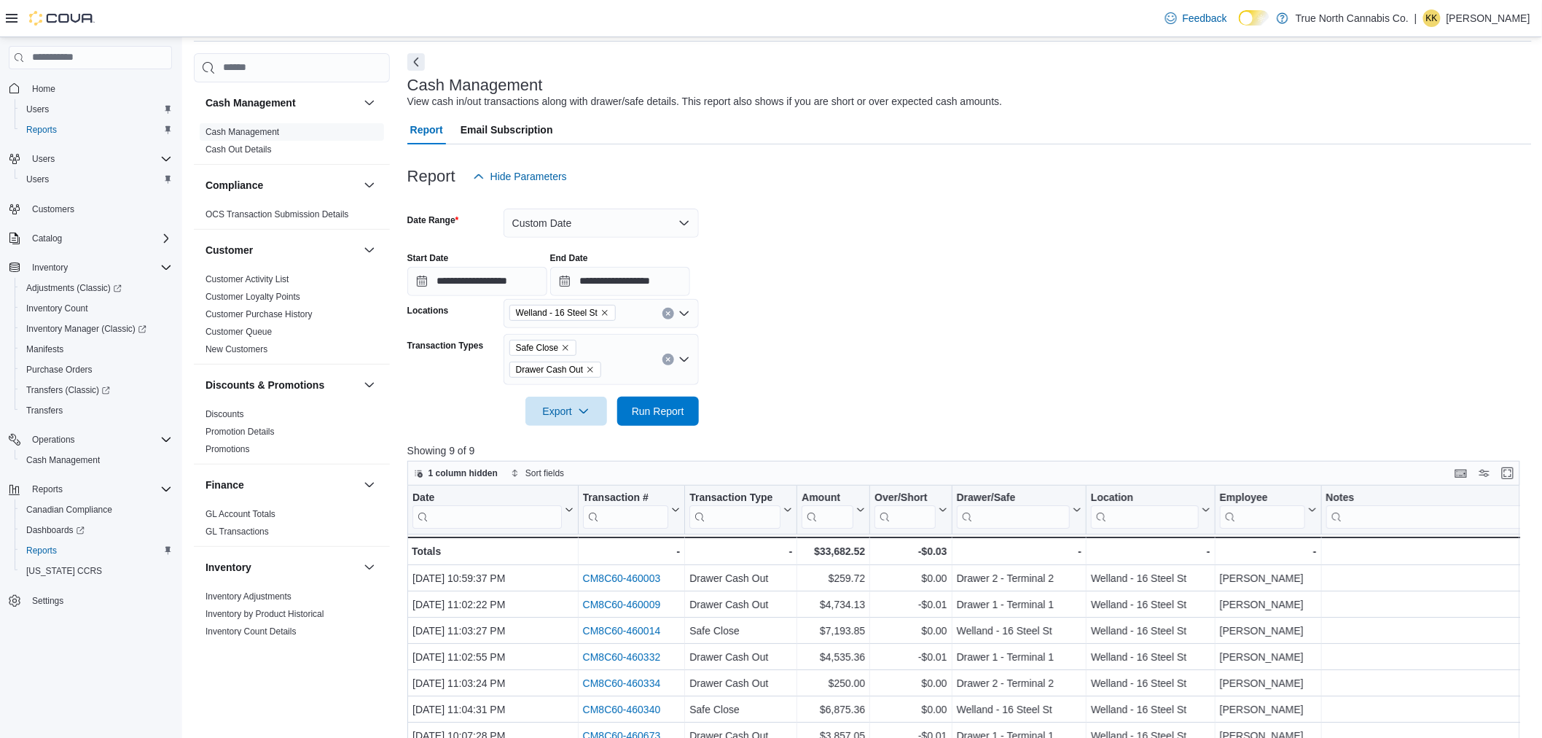
click at [589, 365] on icon "Remove Drawer Cash Out from selection in this group" at bounding box center [590, 369] width 9 height 9
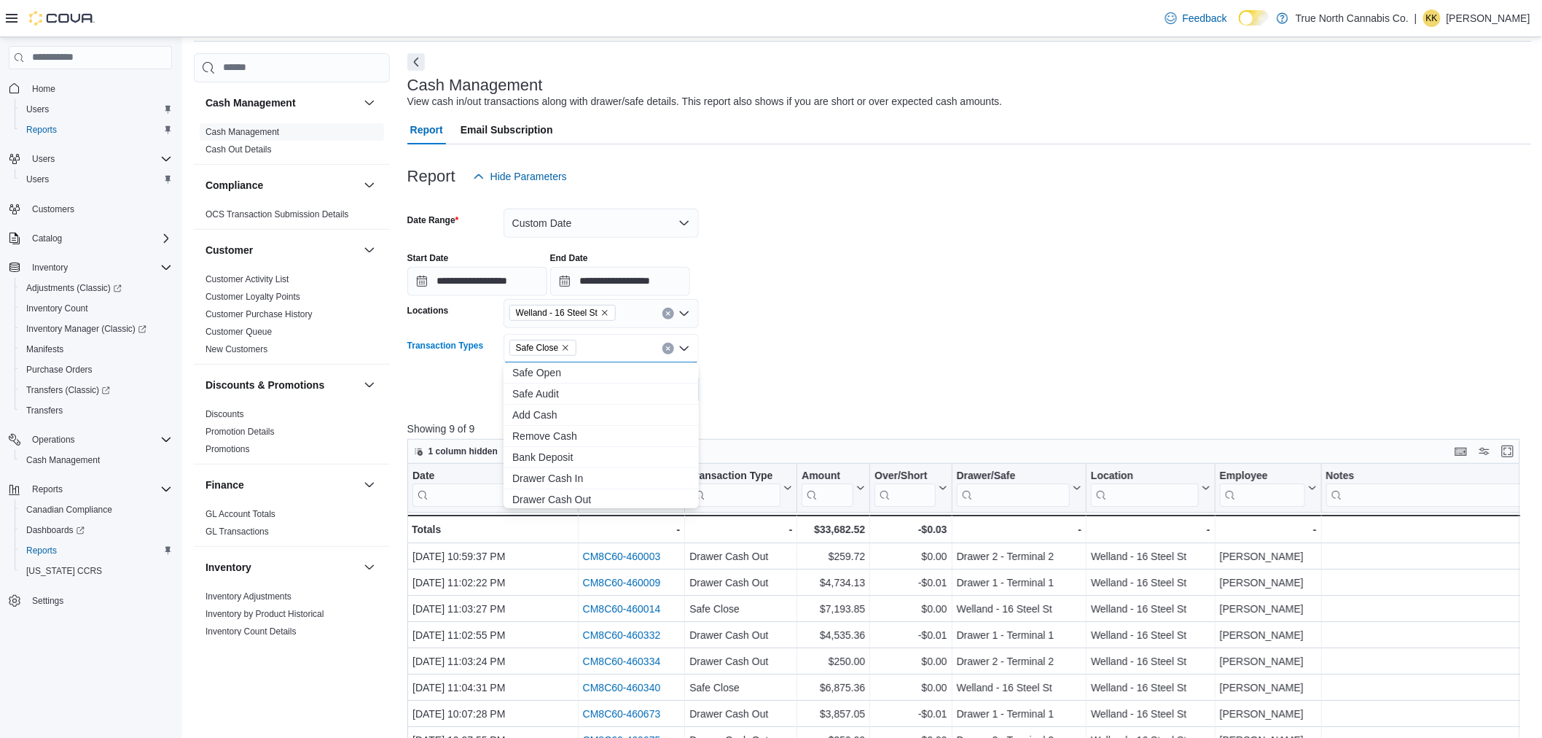
click at [775, 363] on div at bounding box center [969, 369] width 1125 height 12
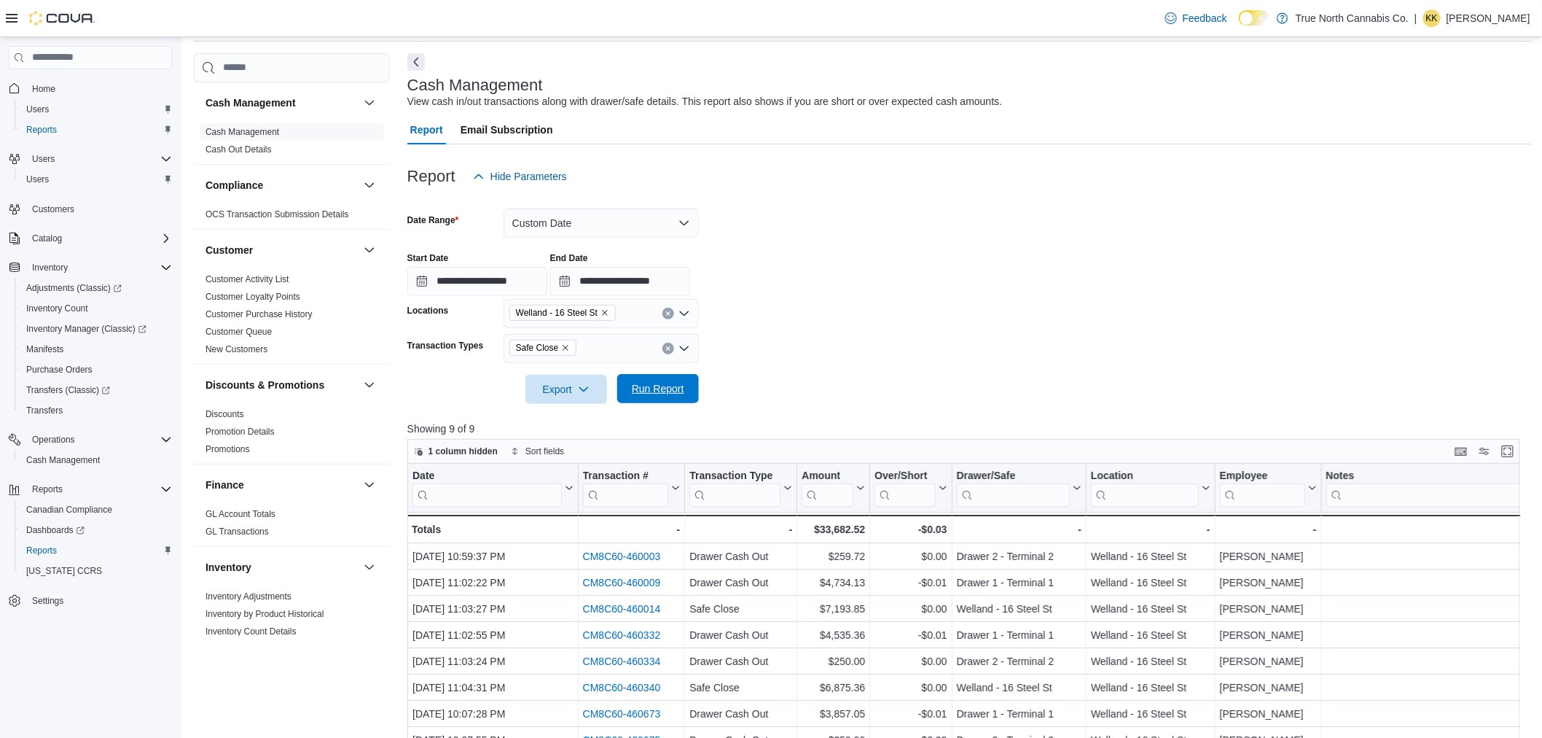
click at [686, 385] on span "Run Report" at bounding box center [658, 388] width 64 height 29
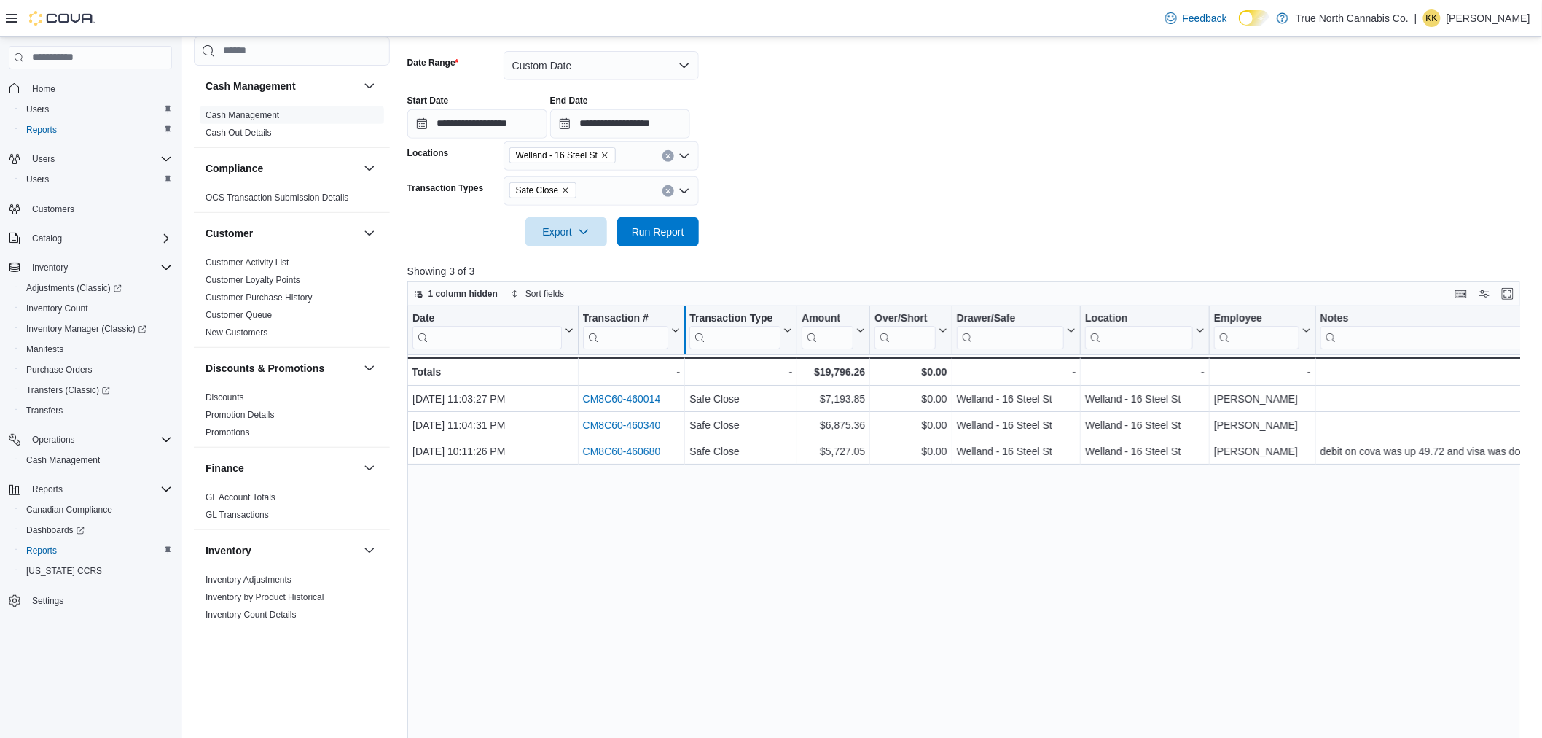
scroll to position [216, 0]
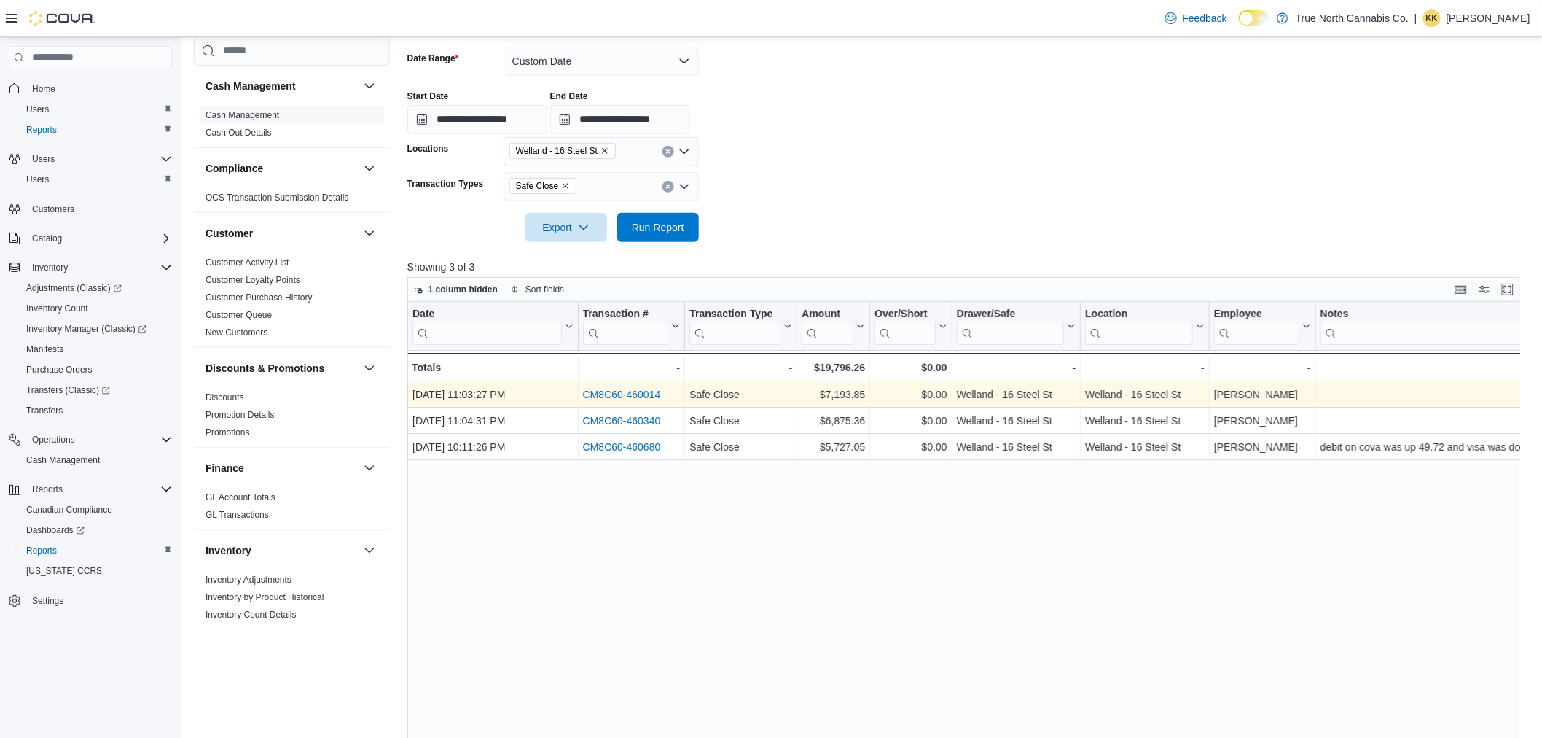
click at [631, 389] on link "CM8C60-460014" at bounding box center [621, 395] width 78 height 12
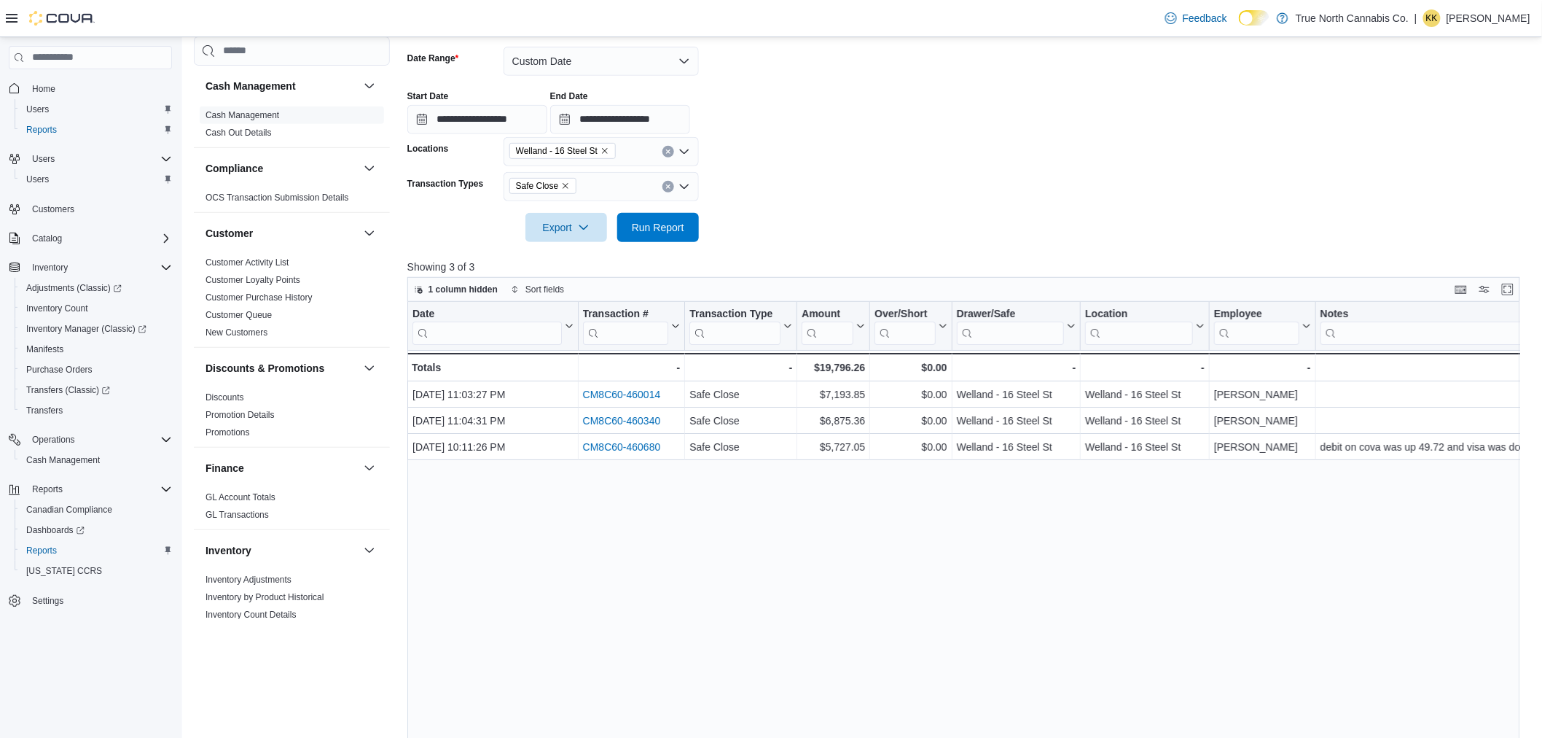
click at [637, 536] on div "Date Click to view column header actions Transaction # Click to view column hea…" at bounding box center [969, 585] width 1125 height 566
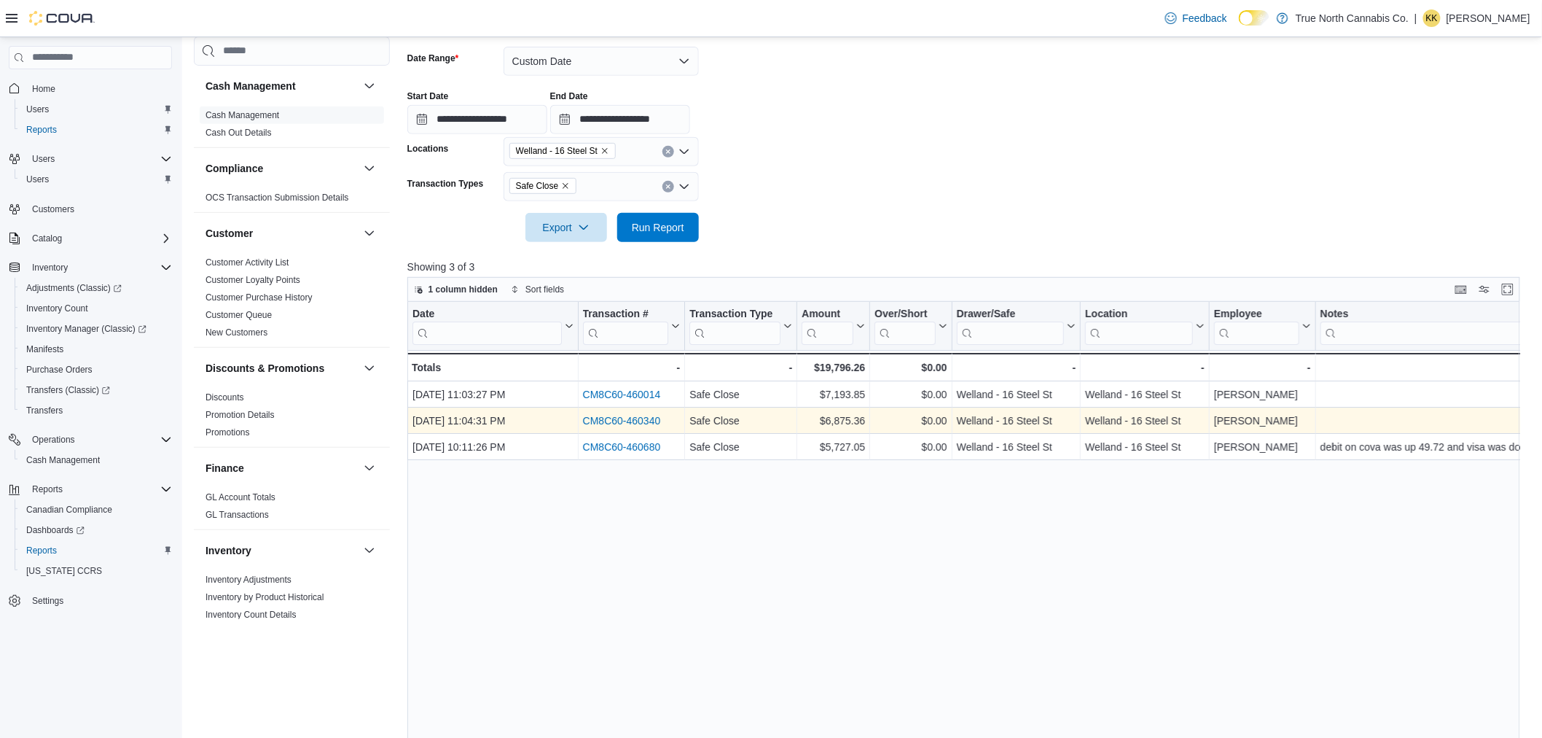
click at [625, 412] on div "CM8C60-460340" at bounding box center [631, 420] width 98 height 17
click at [622, 419] on link "CM8C60-460340" at bounding box center [621, 421] width 78 height 12
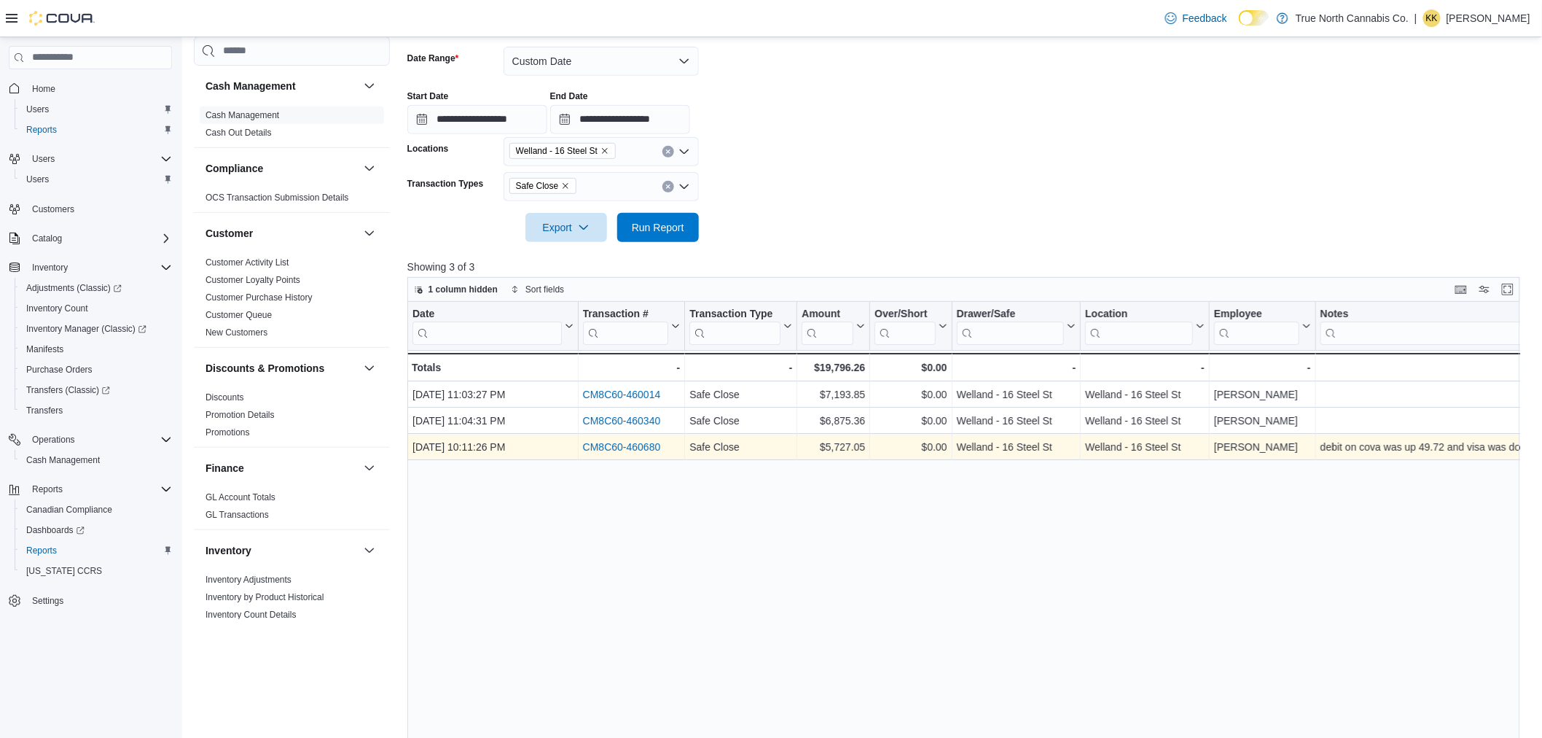
click at [593, 438] on div "CM8C60-460680" at bounding box center [631, 446] width 98 height 17
click at [613, 447] on link "CM8C60-460680" at bounding box center [621, 447] width 78 height 12
click at [617, 446] on link "CM8C60-460680" at bounding box center [621, 447] width 78 height 12
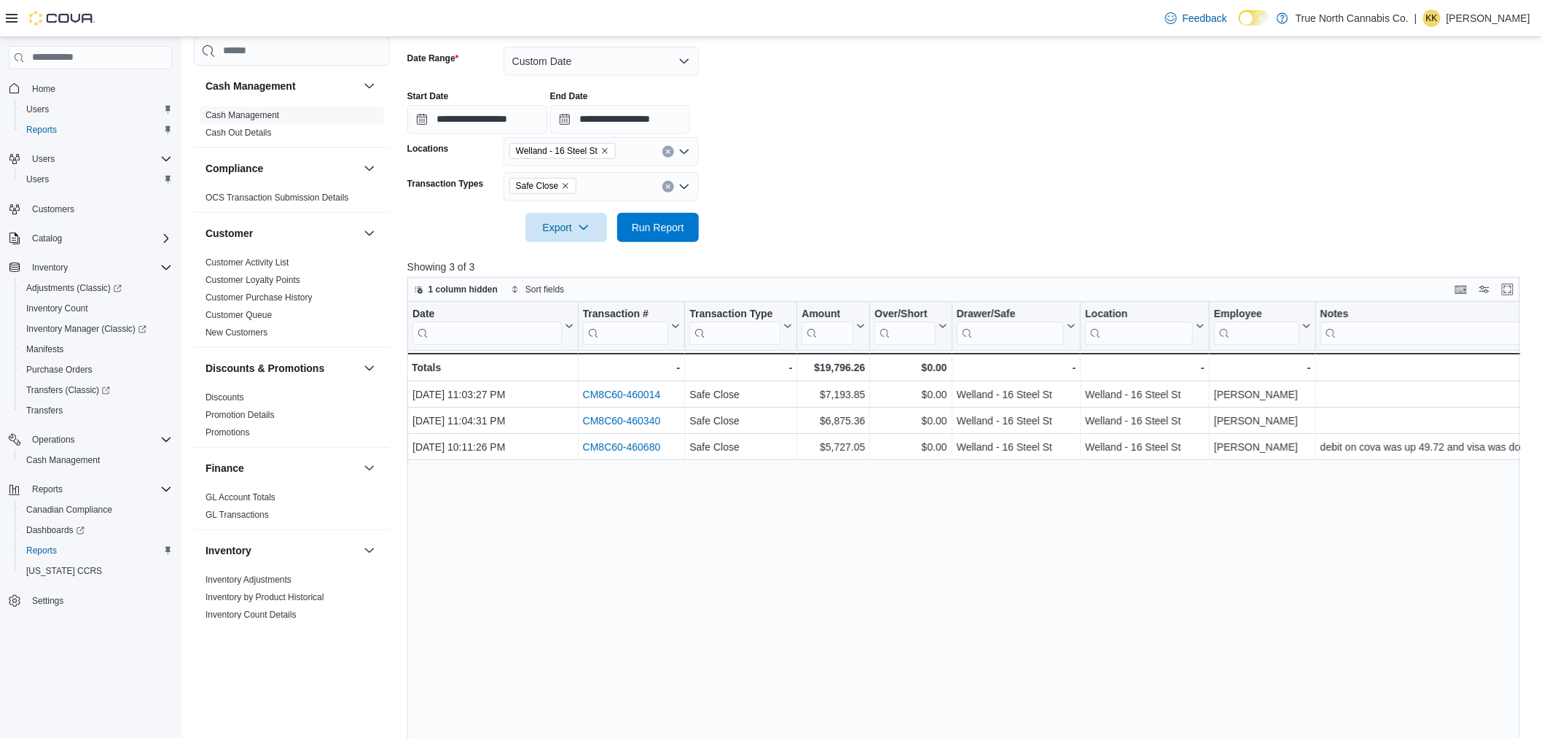
click at [593, 183] on div "Safe Close" at bounding box center [601, 186] width 195 height 29
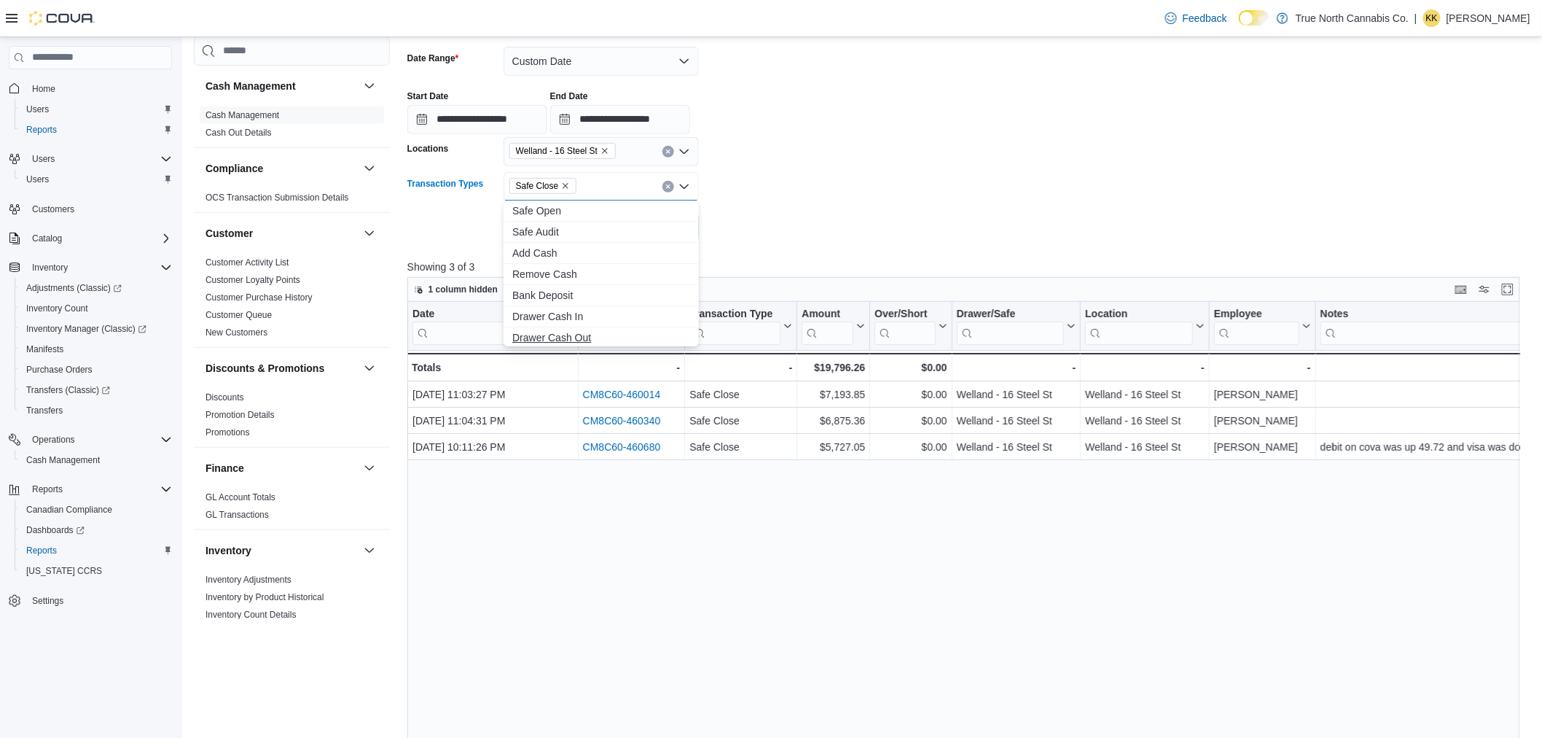
click at [563, 332] on span "Drawer Cash Out" at bounding box center [601, 337] width 178 height 15
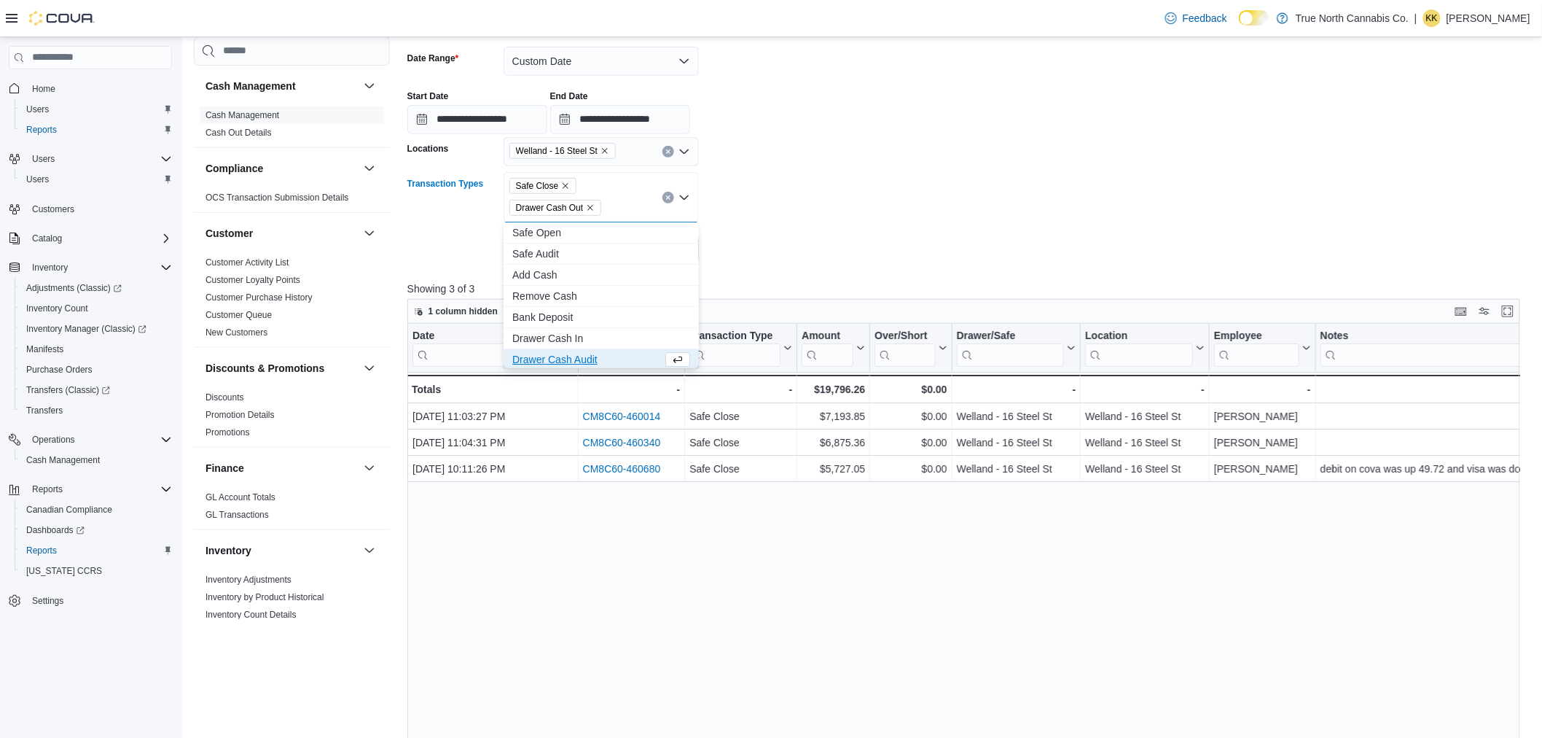
scroll to position [2, 0]
click at [775, 198] on form "**********" at bounding box center [969, 146] width 1125 height 235
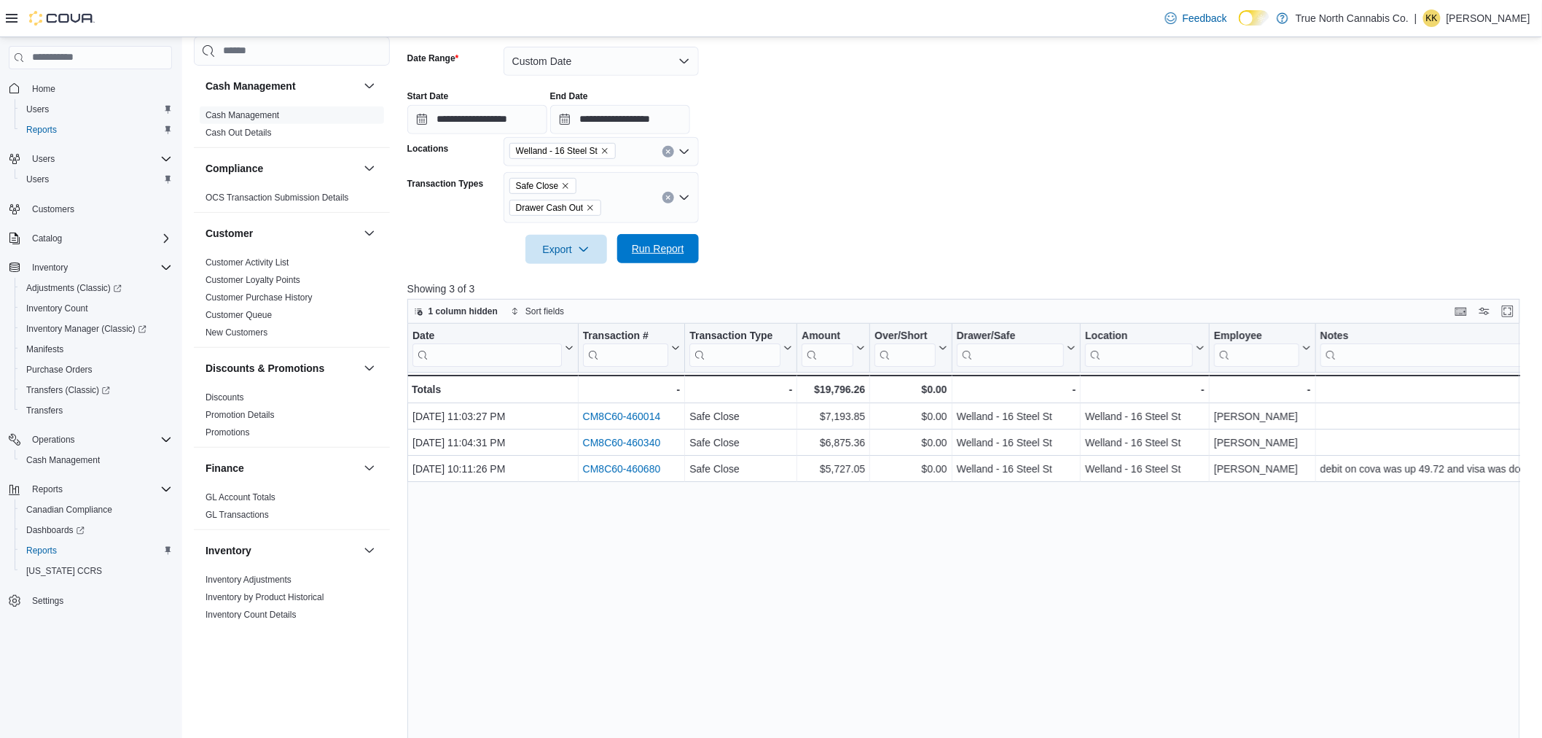
click at [679, 246] on span "Run Report" at bounding box center [658, 248] width 52 height 15
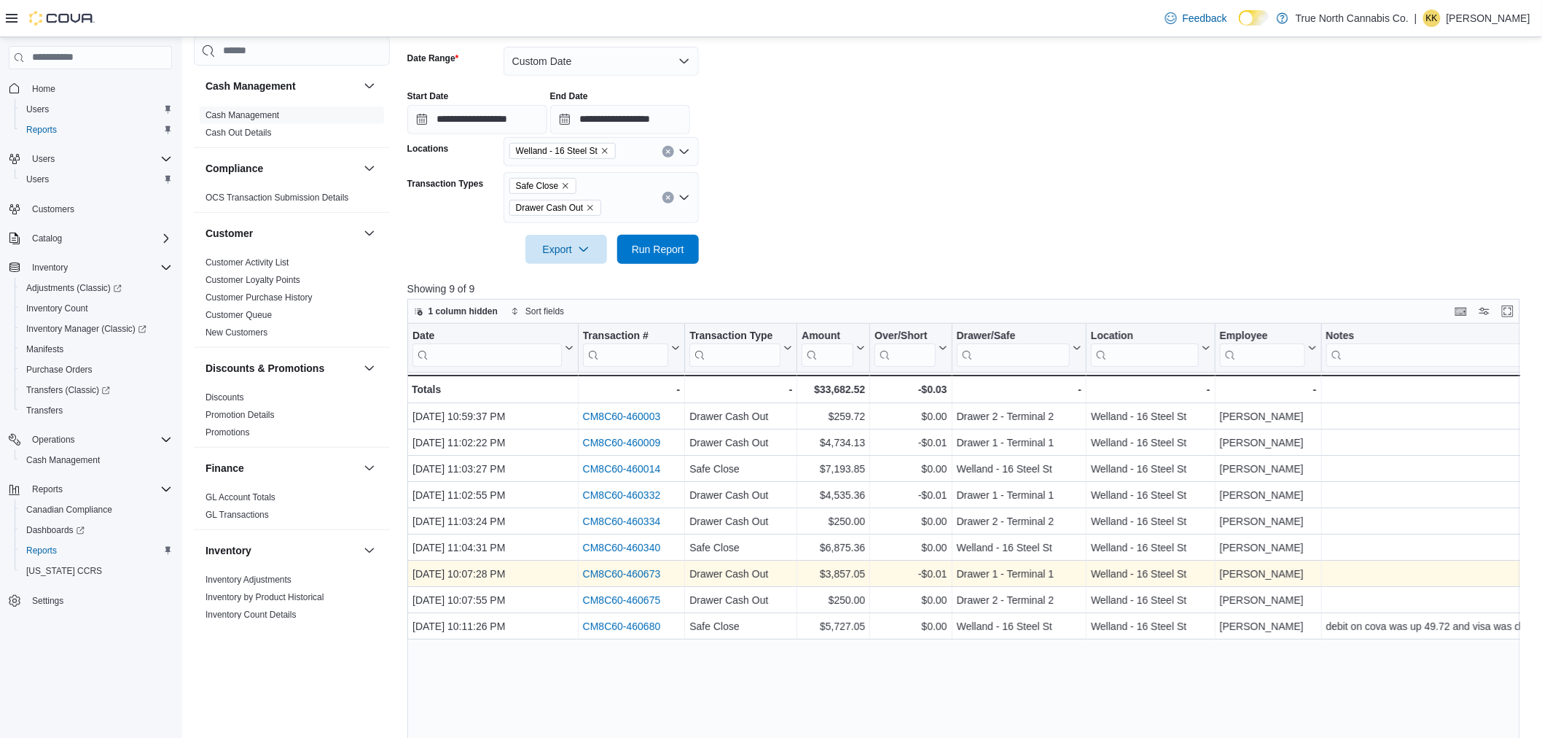
click at [612, 573] on link "CM8C60-460673" at bounding box center [621, 574] width 78 height 12
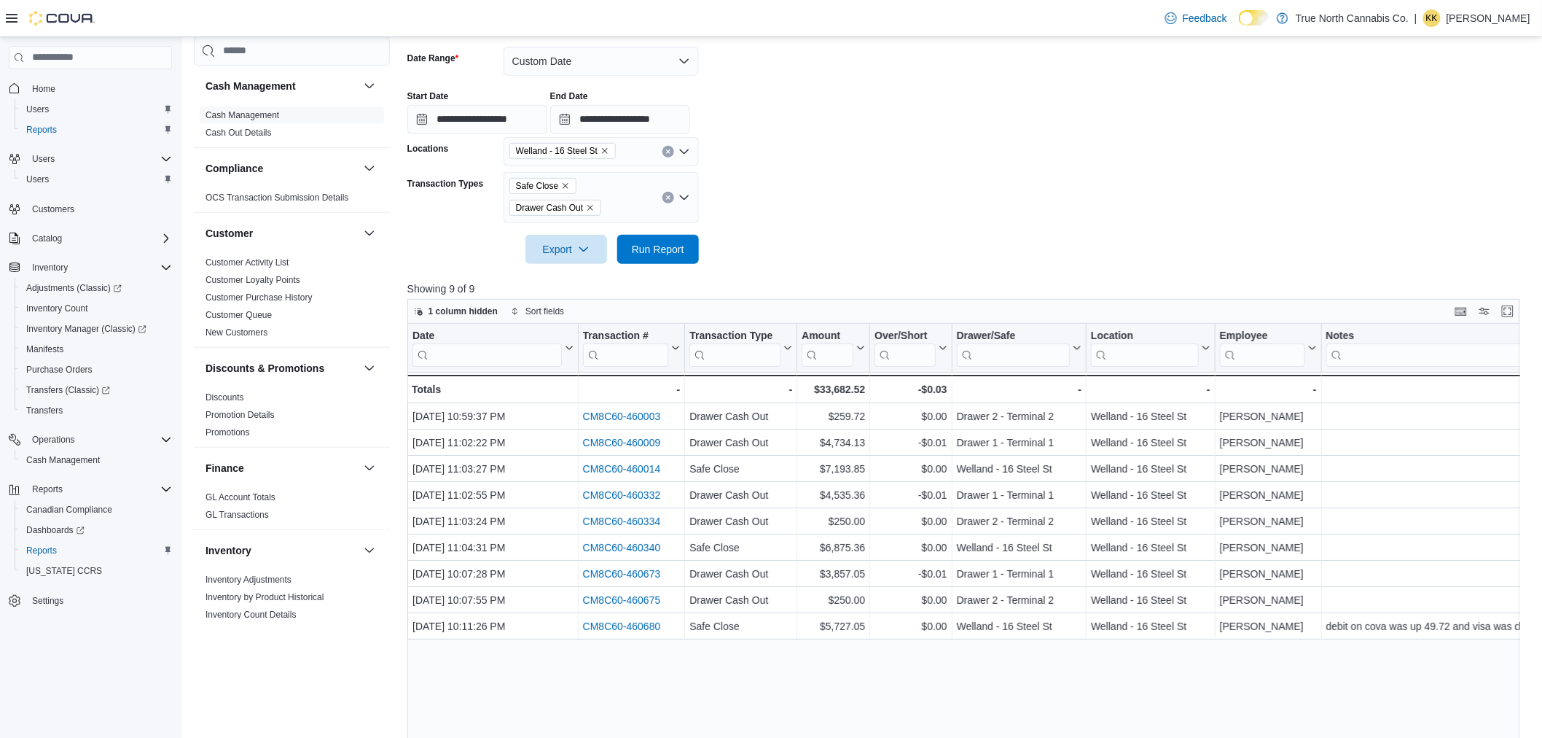
click at [563, 184] on icon "Remove Safe Close from selection in this group" at bounding box center [565, 186] width 9 height 9
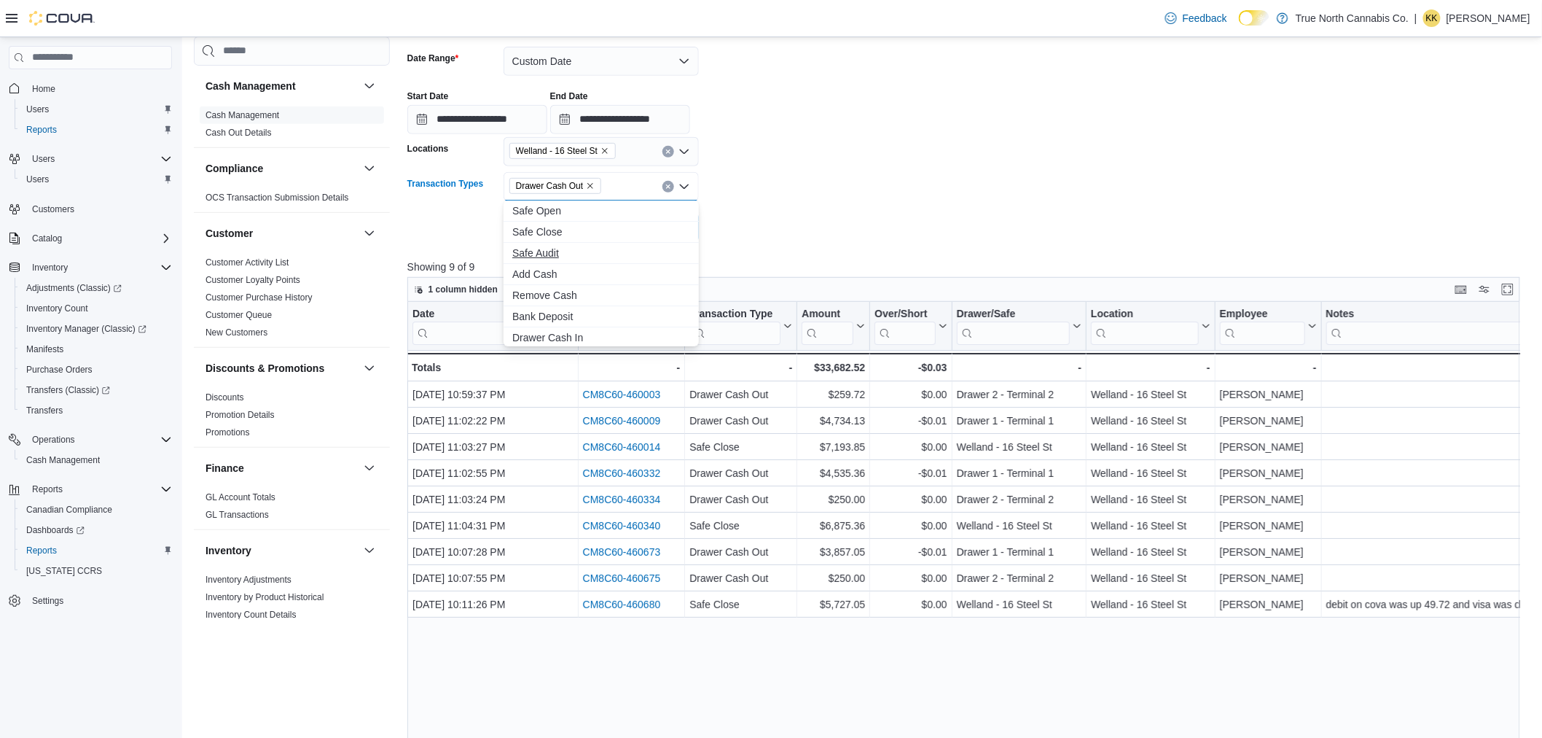
click at [566, 249] on span "Safe Audit" at bounding box center [601, 253] width 178 height 15
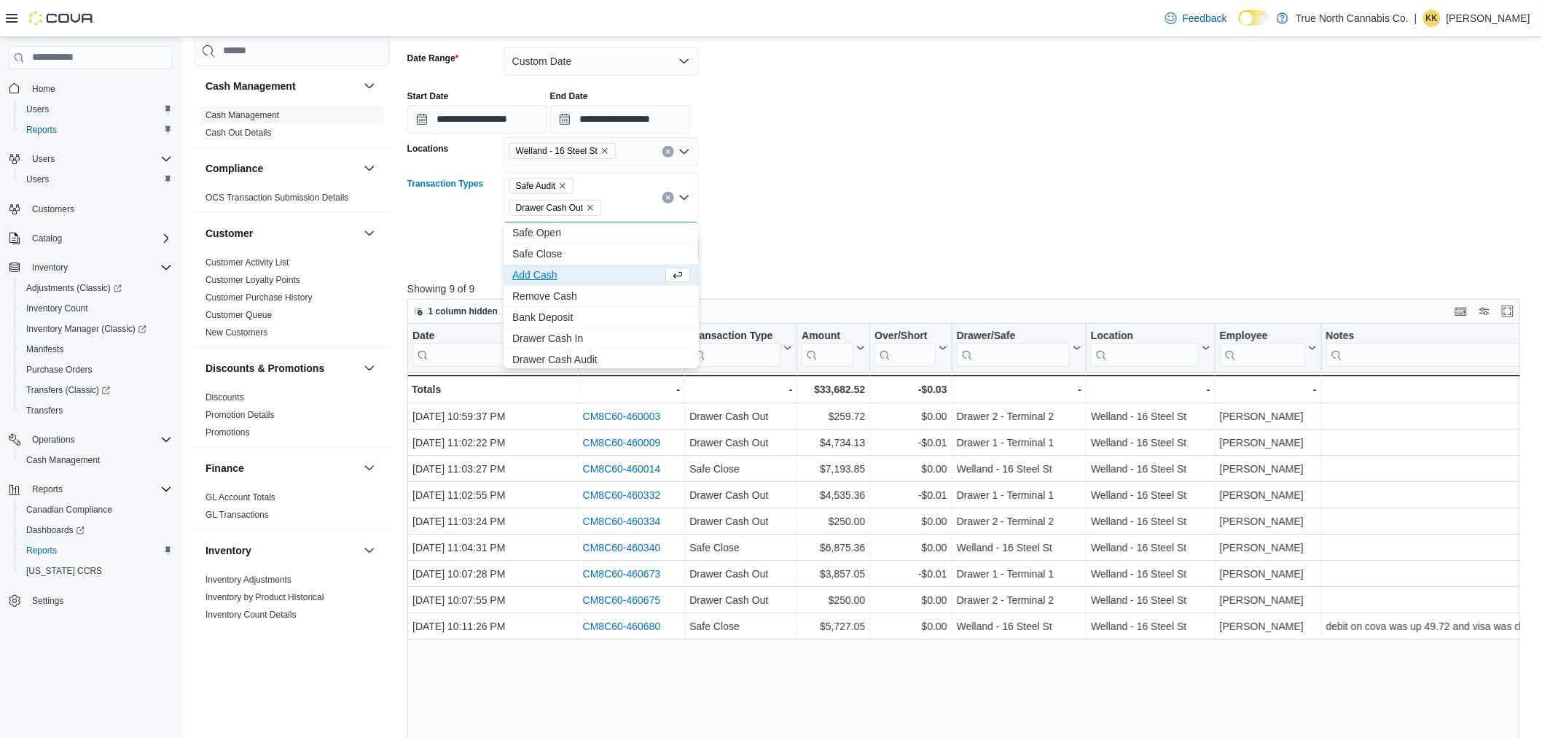
click at [590, 206] on icon "Remove Drawer Cash Out from selection in this group" at bounding box center [590, 207] width 9 height 9
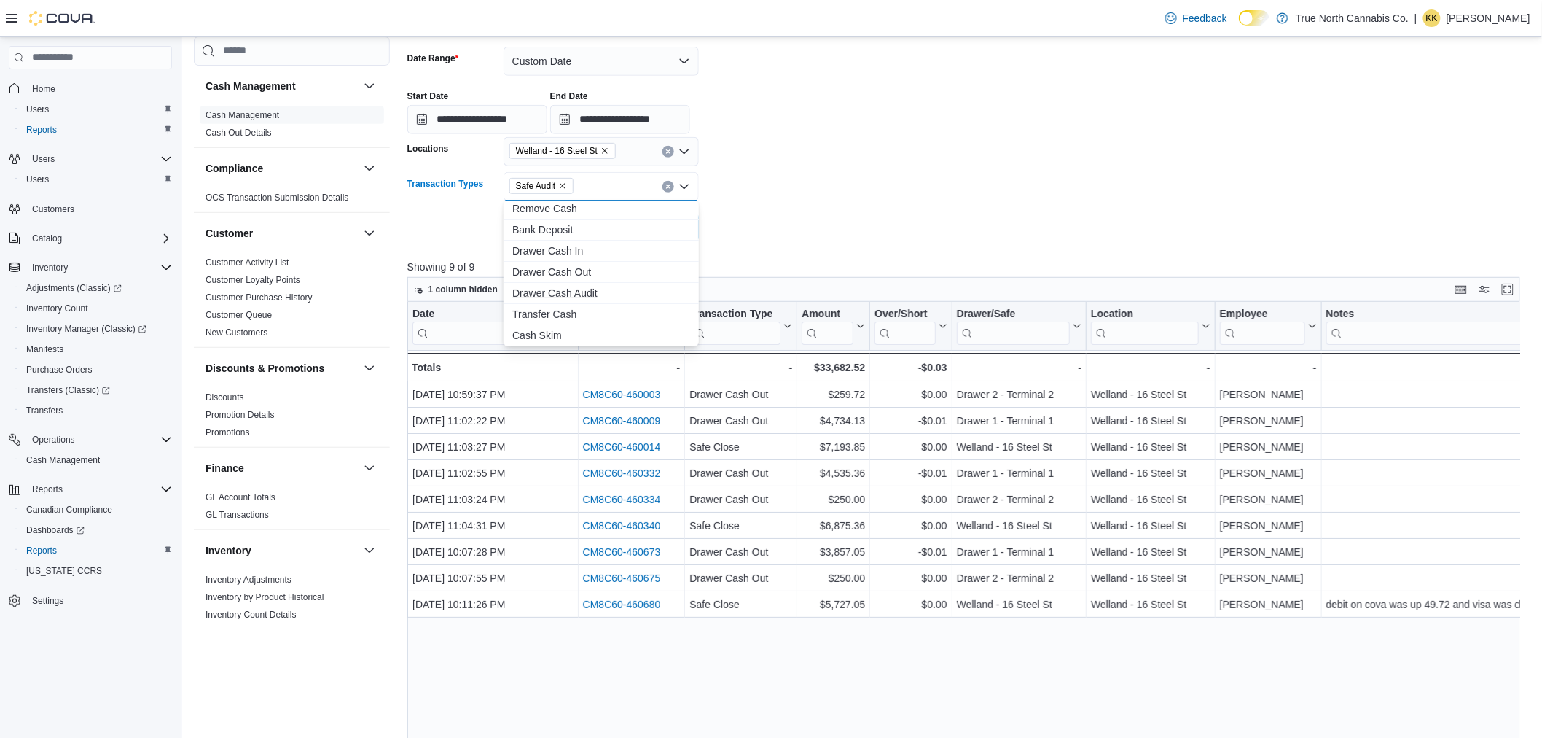
click at [556, 289] on span "Drawer Cash Audit" at bounding box center [601, 293] width 178 height 15
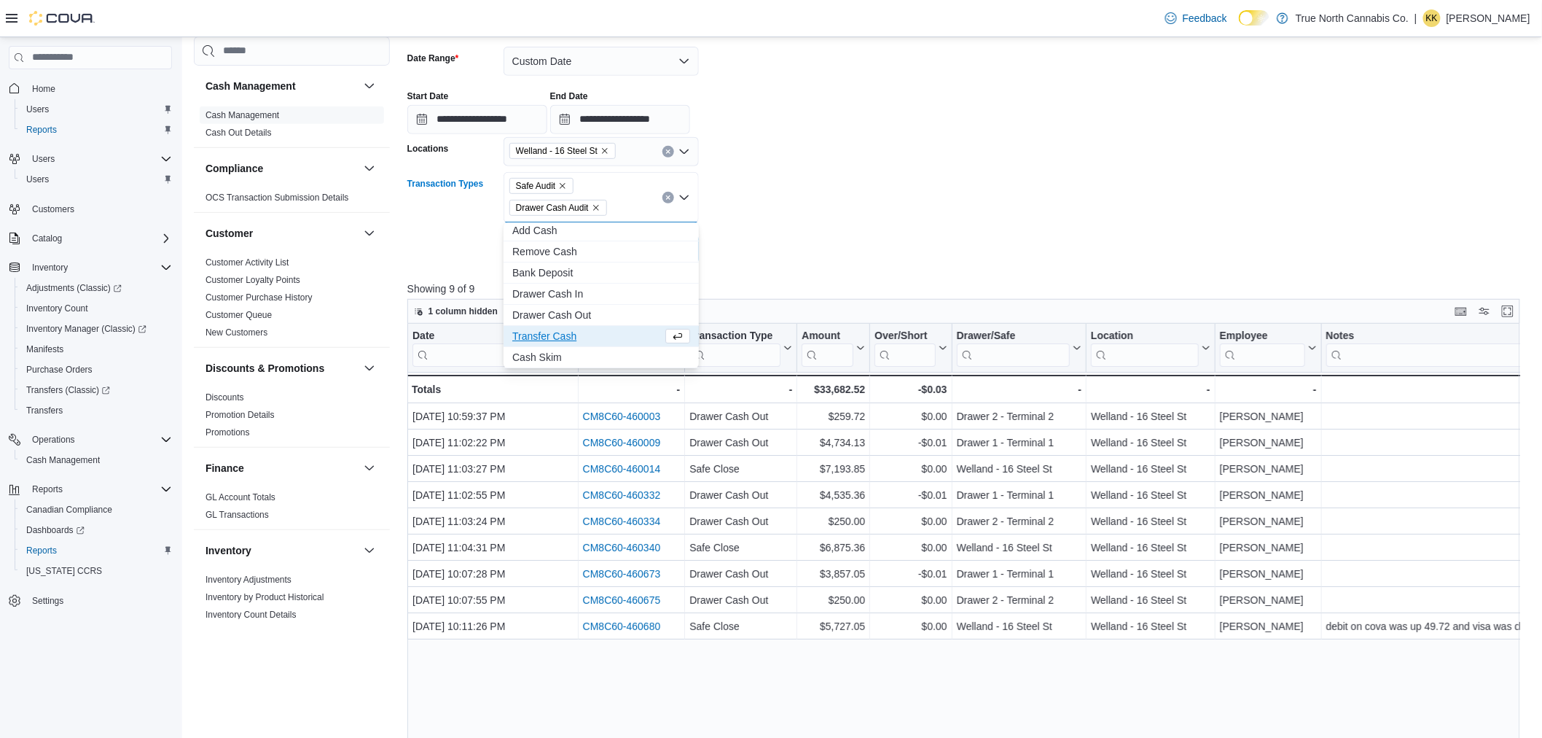
scroll to position [44, 0]
click at [770, 207] on form "**********" at bounding box center [969, 146] width 1125 height 235
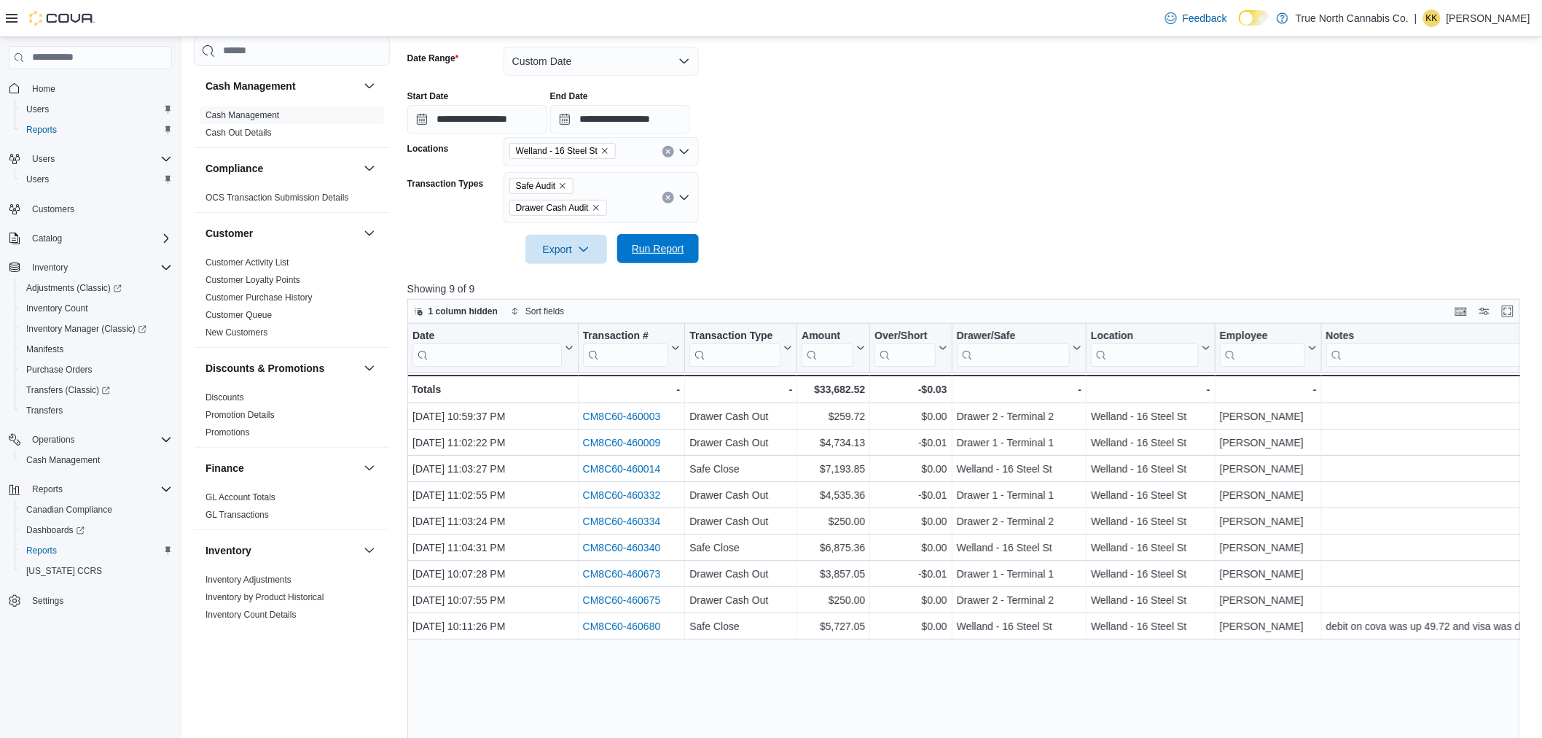
click at [653, 241] on span "Run Report" at bounding box center [658, 248] width 64 height 29
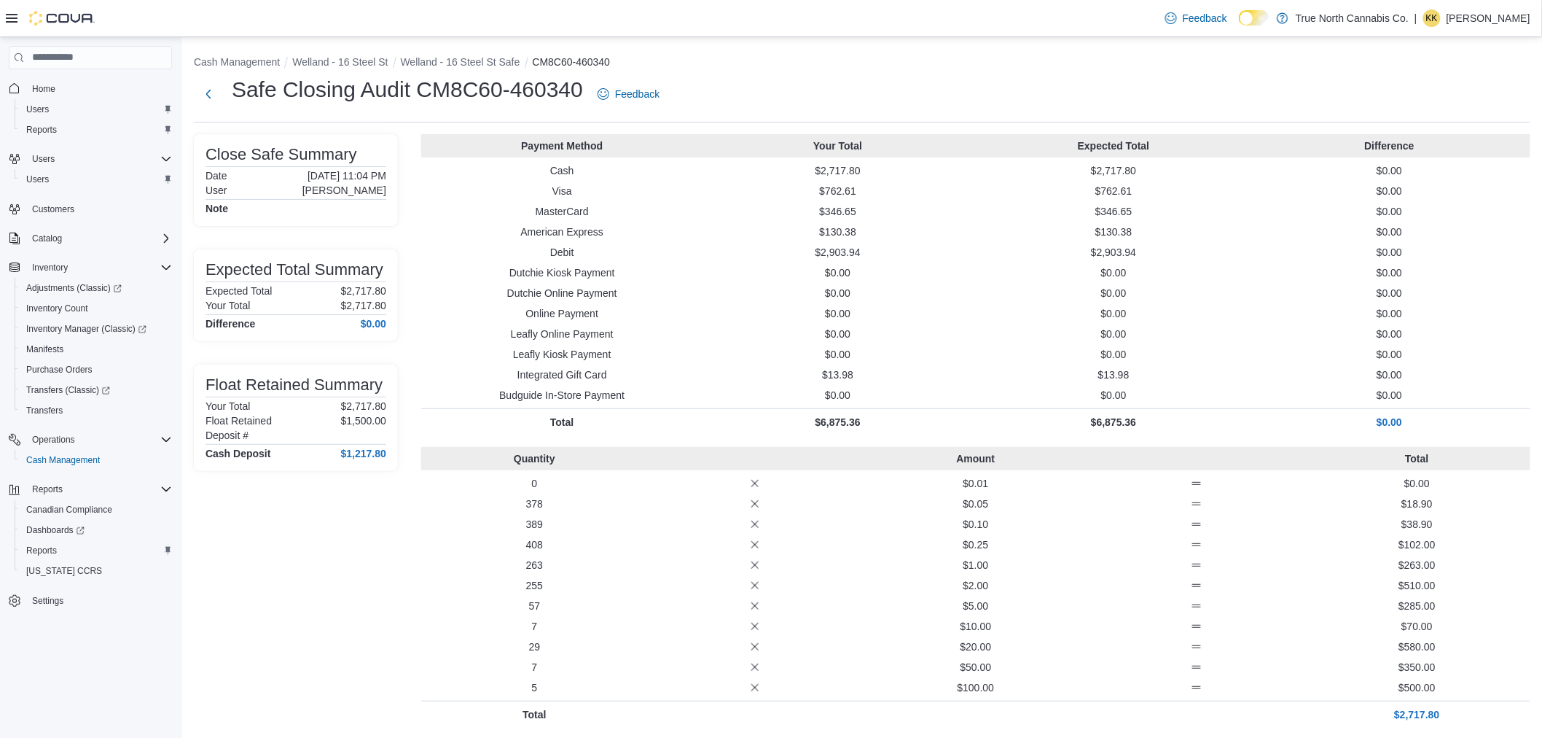
click at [690, 337] on p "Leafly Online Payment" at bounding box center [562, 334] width 270 height 15
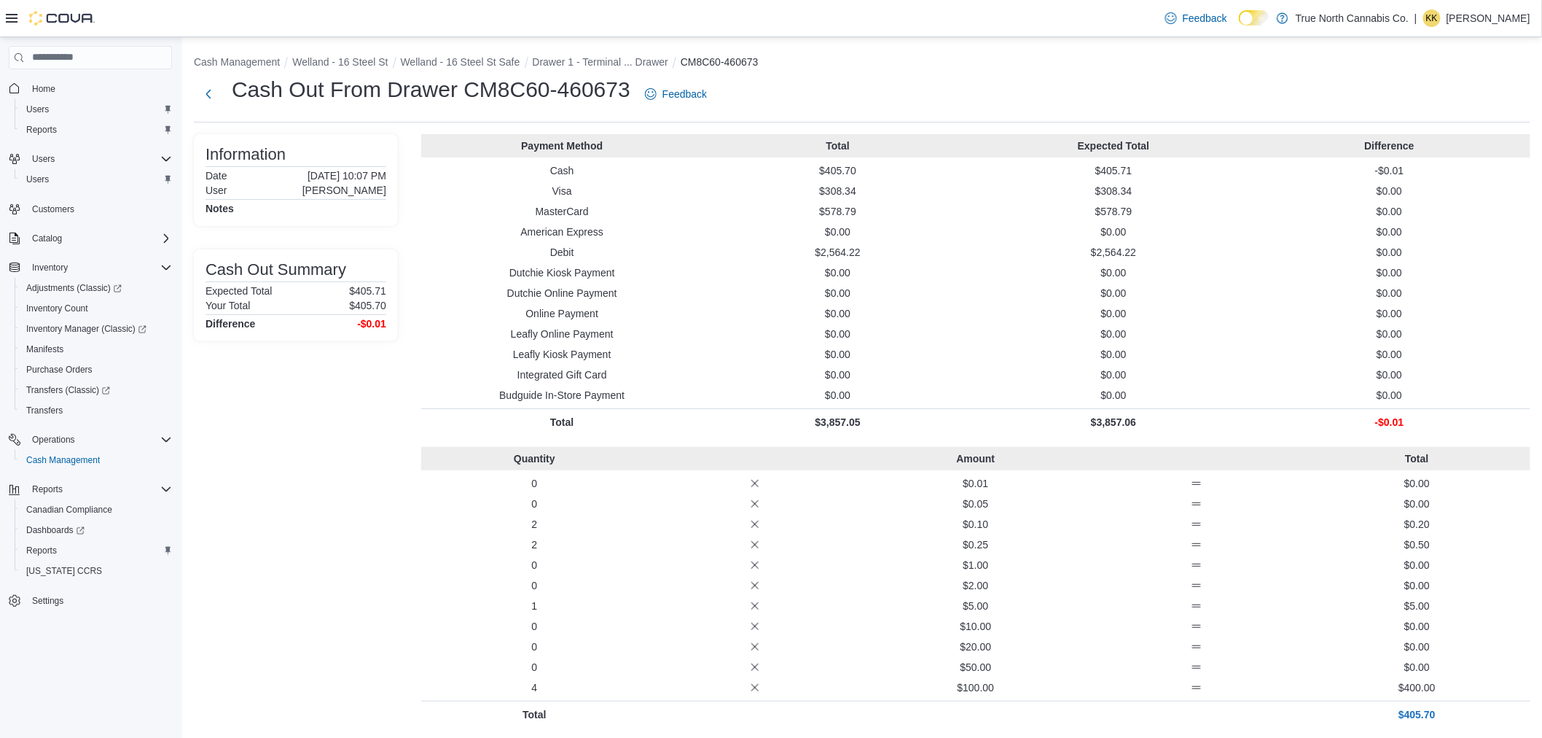
click at [398, 464] on div "Information Date August 10, 2025 10:07 PM User Pierre Lefebvre Notes Cash Out S…" at bounding box center [862, 430] width 1337 height 593
